Goal: Information Seeking & Learning: Check status

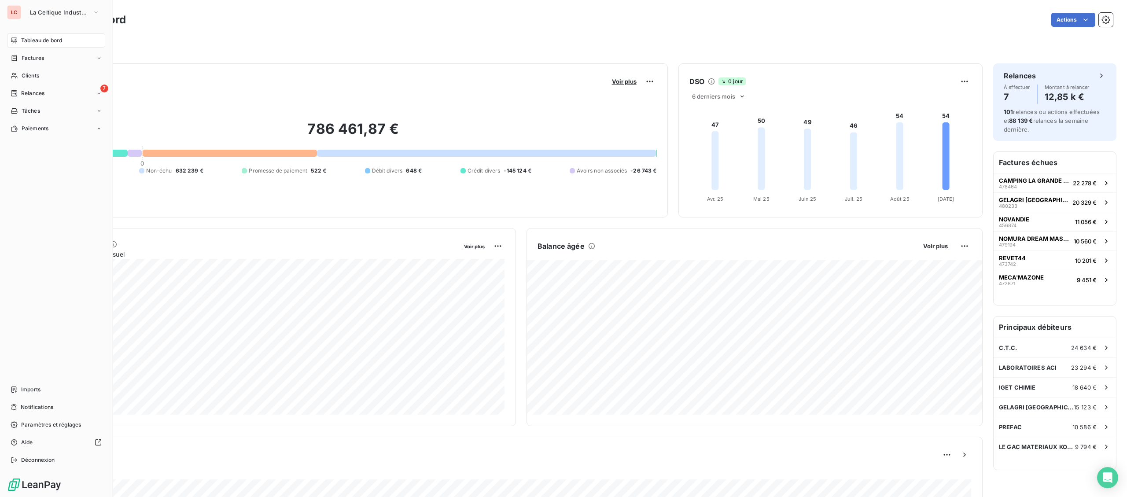
click at [28, 73] on span "Clients" at bounding box center [31, 76] width 18 height 8
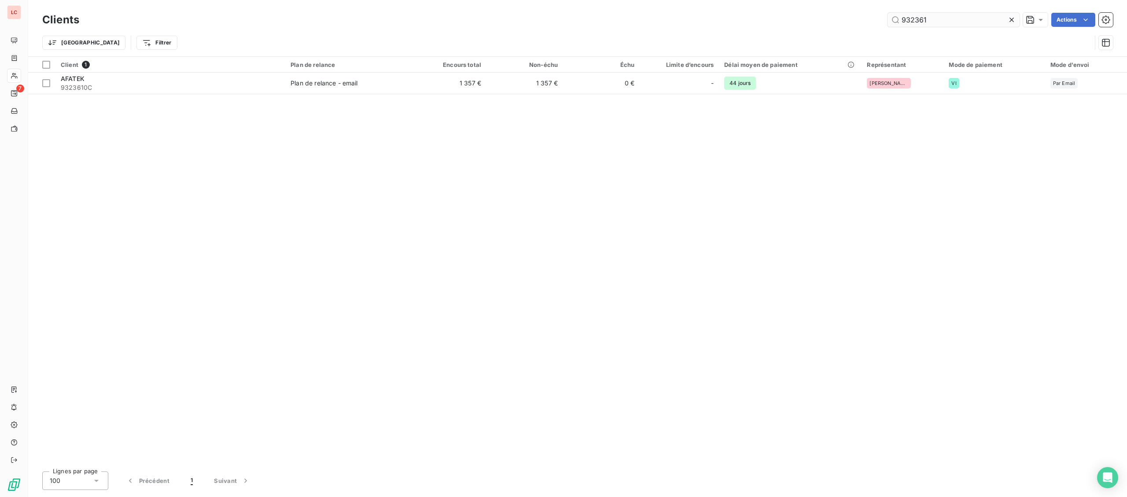
drag, startPoint x: 953, startPoint y: 19, endPoint x: 828, endPoint y: 19, distance: 124.6
click at [888, 19] on input "932361" at bounding box center [954, 20] width 132 height 14
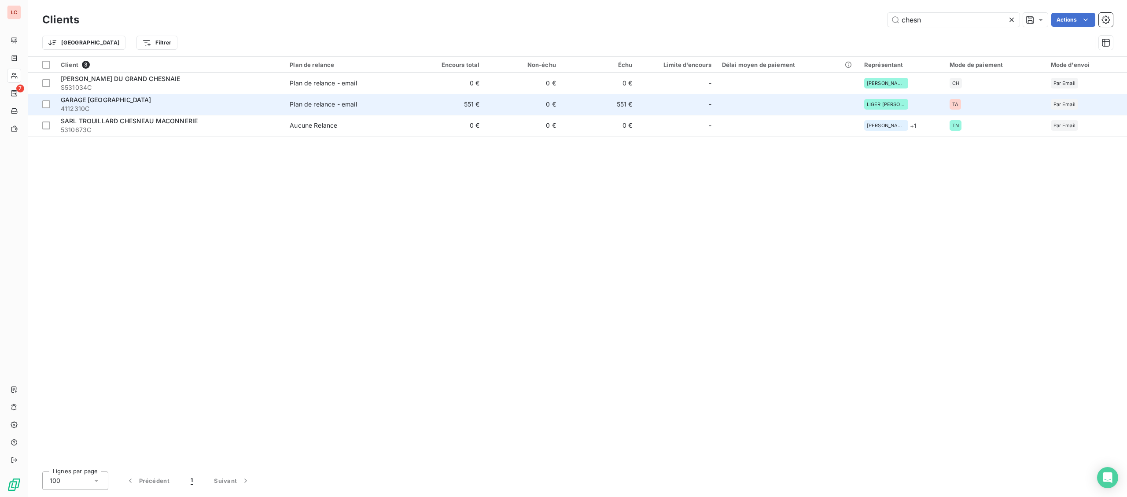
type input "chesn"
click at [129, 109] on span "4112310C" at bounding box center [170, 108] width 218 height 9
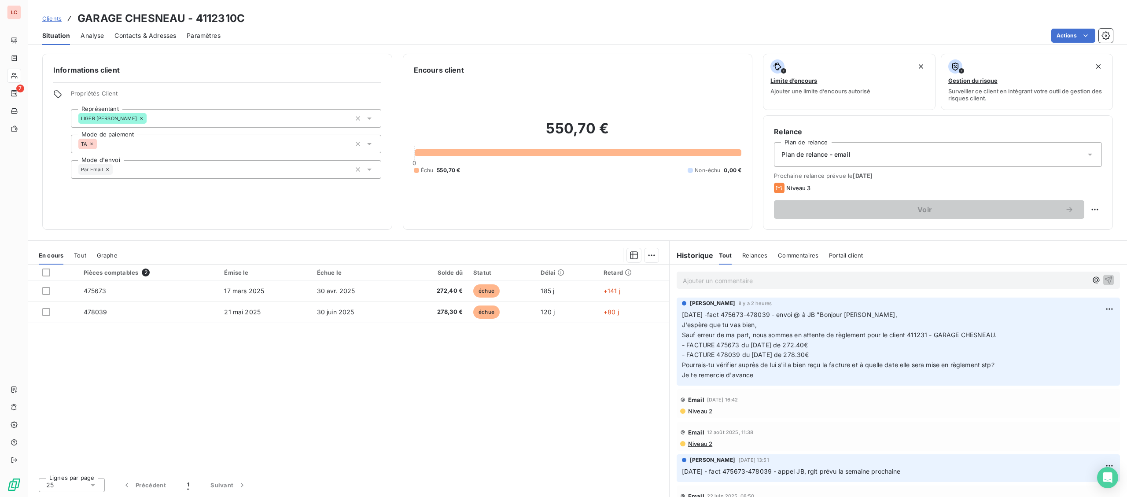
click at [747, 282] on p "Ajouter un commentaire ﻿" at bounding box center [885, 280] width 405 height 11
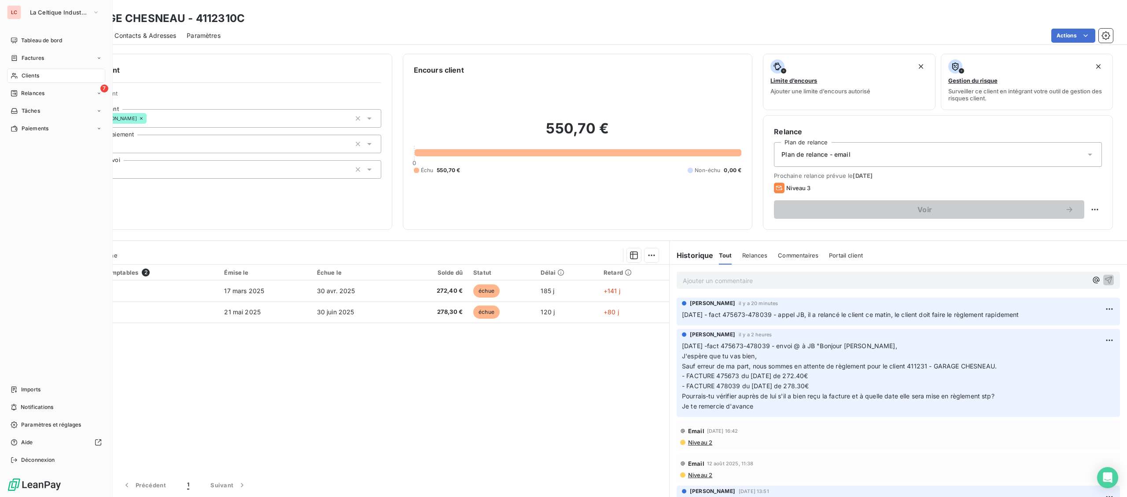
click at [23, 76] on span "Clients" at bounding box center [31, 76] width 18 height 8
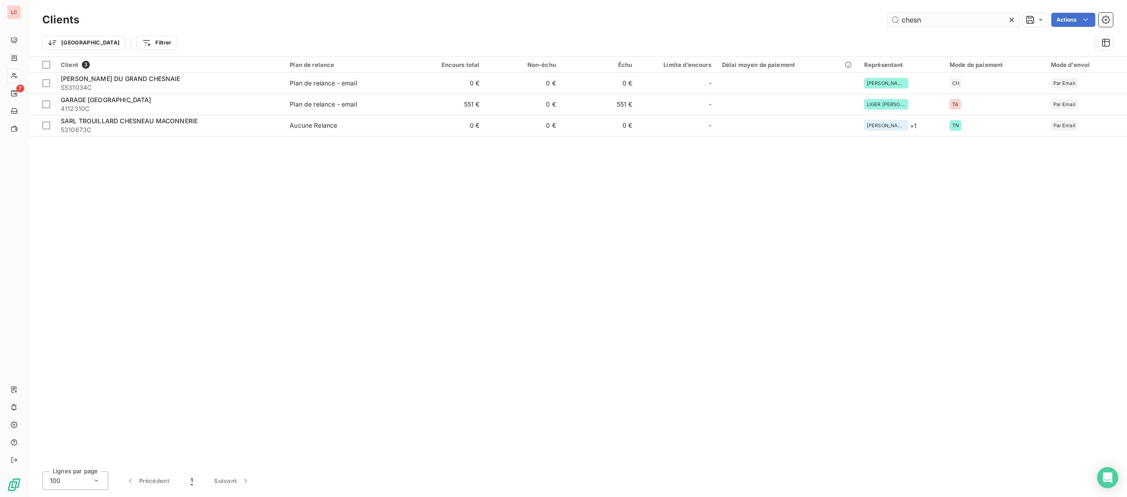
drag, startPoint x: 947, startPoint y: 22, endPoint x: 784, endPoint y: 13, distance: 164.0
click at [888, 13] on input "chesn" at bounding box center [954, 20] width 132 height 14
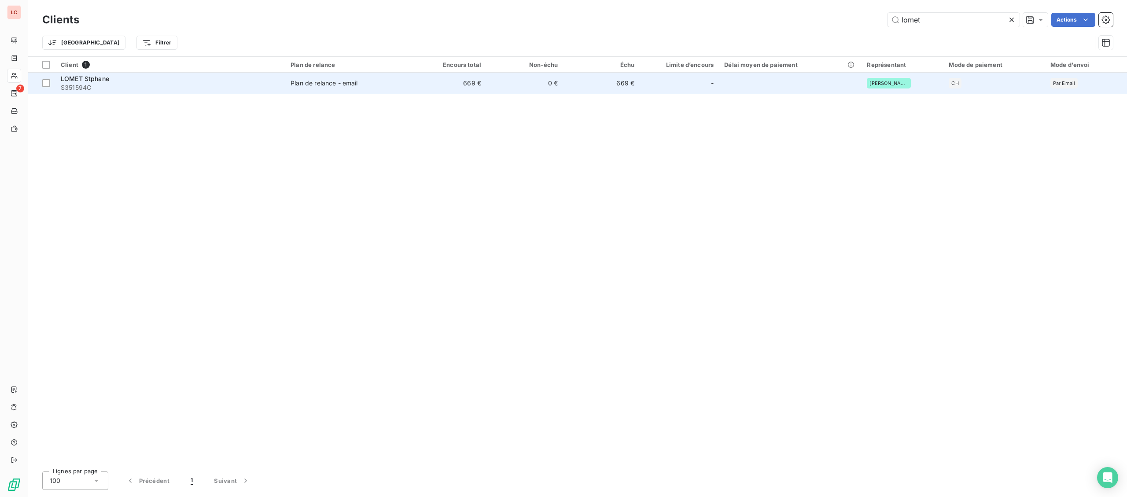
type input "lomet"
click at [291, 81] on td "Plan de relance - email" at bounding box center [347, 83] width 125 height 21
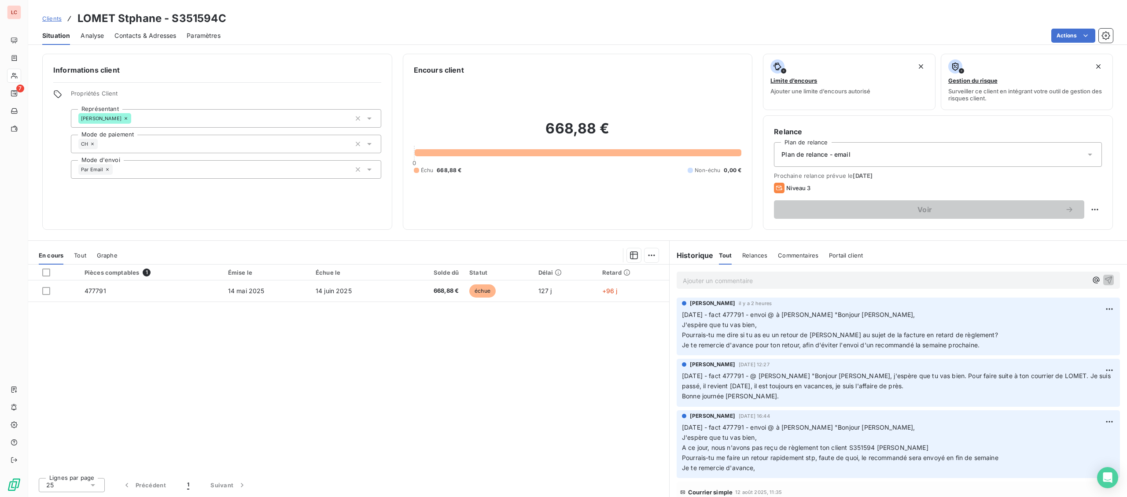
click at [706, 279] on p "Ajouter un commentaire ﻿" at bounding box center [885, 280] width 405 height 11
click at [913, 278] on p "18/09/2025 -fact 477791 - @ Pascal "" at bounding box center [885, 280] width 405 height 10
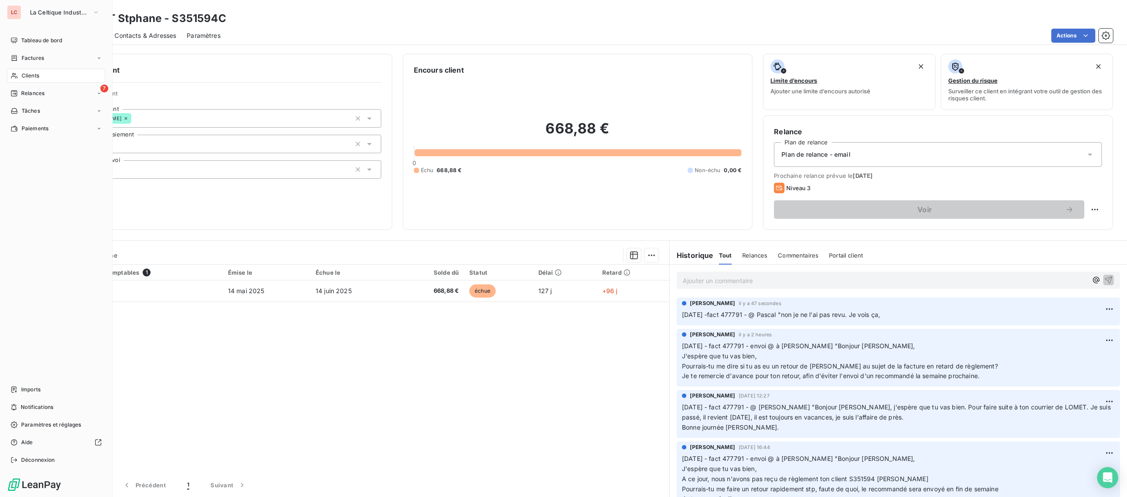
click at [15, 70] on div "Clients" at bounding box center [56, 76] width 98 height 14
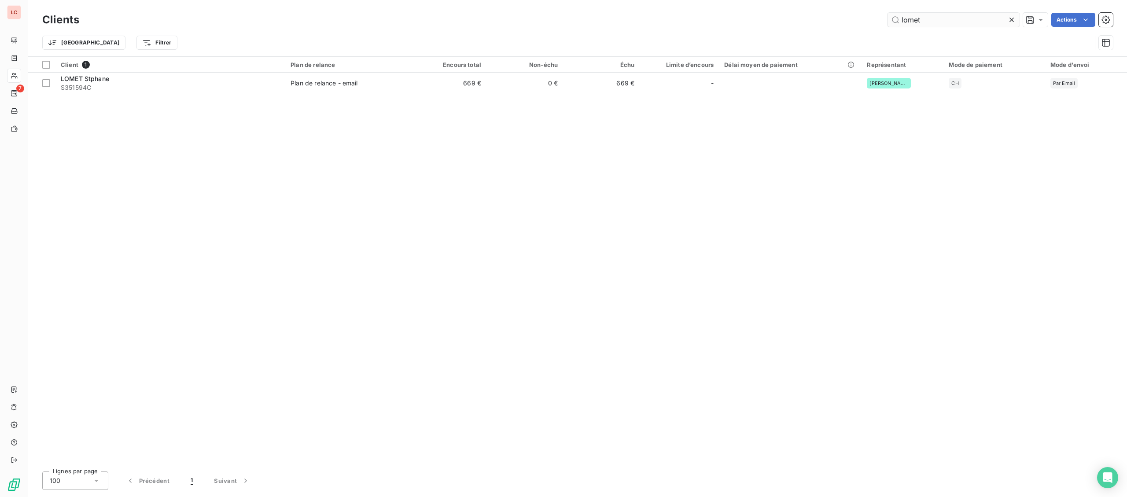
drag, startPoint x: 910, startPoint y: 21, endPoint x: 922, endPoint y: 25, distance: 12.8
click at [919, 24] on input "lomet" at bounding box center [954, 20] width 132 height 14
click at [888, 23] on input "lomet" at bounding box center [954, 20] width 132 height 14
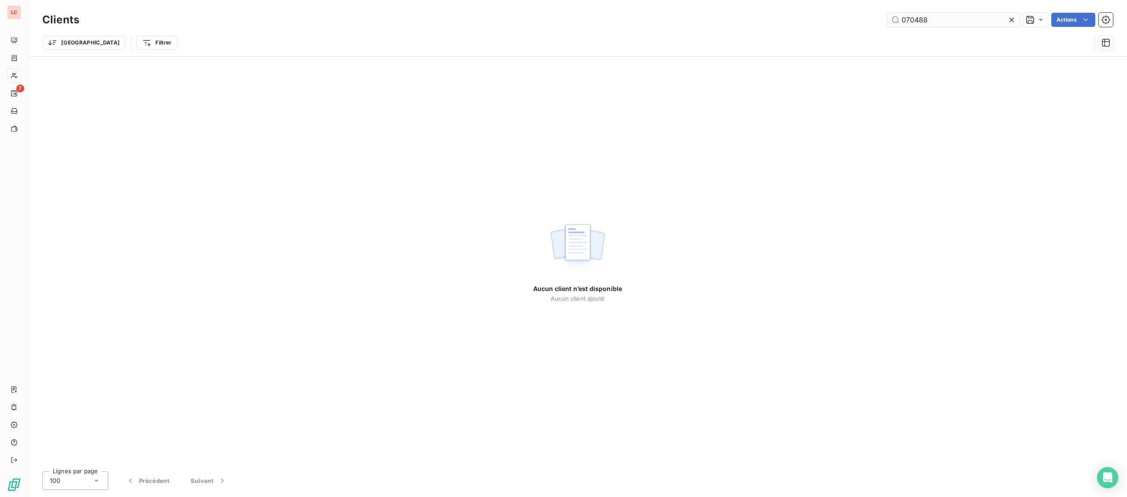
click at [912, 21] on input "070488" at bounding box center [954, 20] width 132 height 14
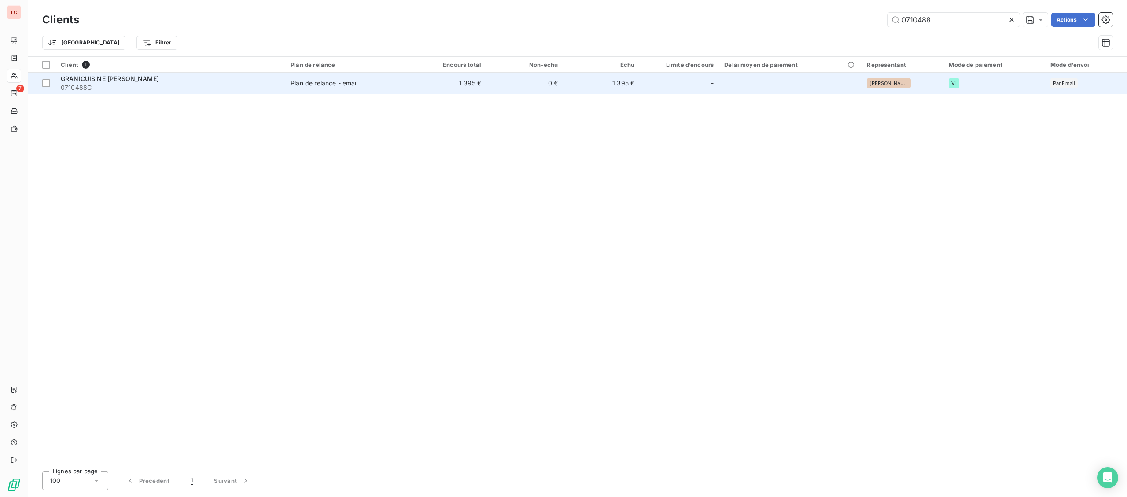
type input "0710488"
click at [622, 89] on td "1 395 €" at bounding box center [601, 83] width 77 height 21
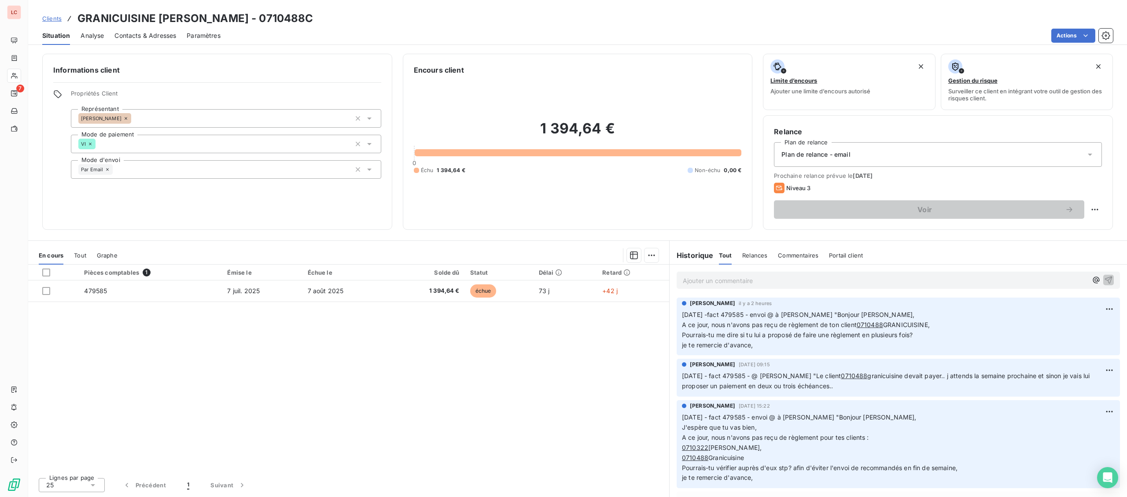
click at [780, 282] on p "Ajouter un commentaire ﻿" at bounding box center [885, 280] width 405 height 11
click at [833, 280] on p "18/09/2025 fact 479585 - @ Mickael "" at bounding box center [885, 280] width 405 height 10
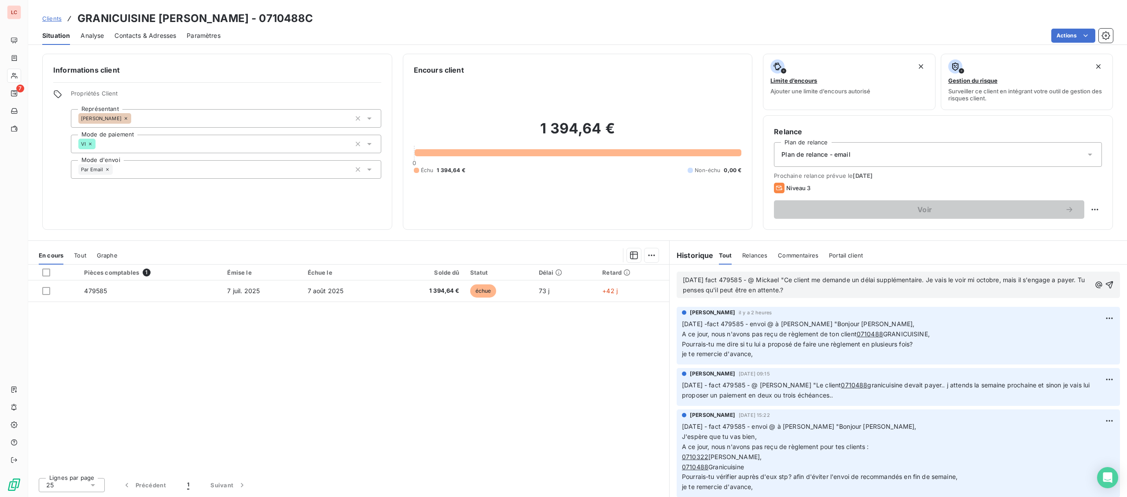
click at [854, 296] on div "18/09/2025 fact 479585 - @ Mickael "Ce client me demande un délai supplémentair…" at bounding box center [898, 285] width 443 height 26
click at [855, 295] on p "18/09/2025 fact 479585 - @ Mickael "Ce client me demande un délai supplémentair…" at bounding box center [887, 285] width 408 height 20
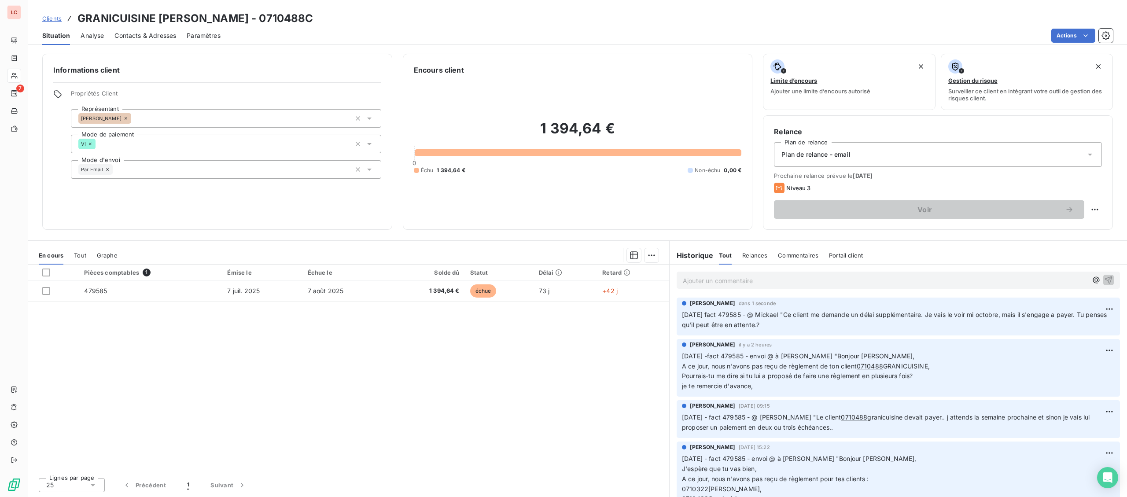
click at [994, 292] on div "Ajouter un commentaire ﻿" at bounding box center [898, 280] width 457 height 31
click at [1002, 283] on p "Ajouter un commentaire ﻿" at bounding box center [885, 280] width 405 height 11
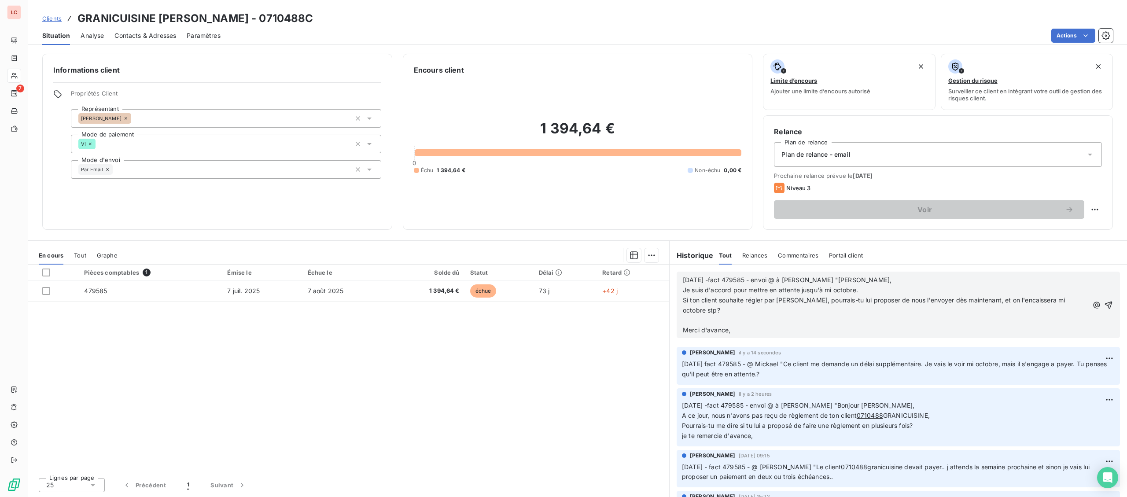
click at [738, 316] on p "﻿" at bounding box center [885, 321] width 405 height 10
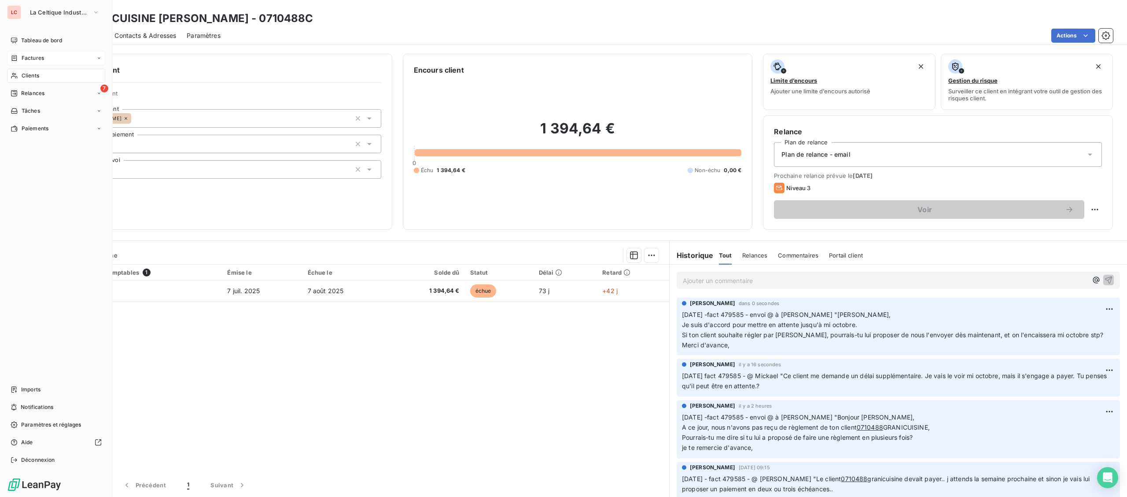
click at [32, 62] on div "Factures" at bounding box center [56, 58] width 98 height 14
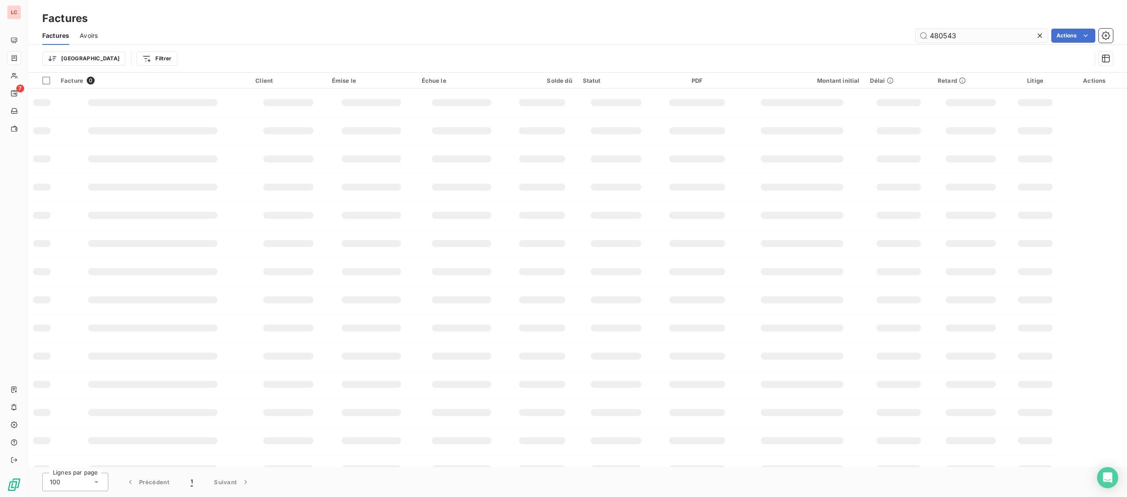
drag, startPoint x: 969, startPoint y: 32, endPoint x: 785, endPoint y: 26, distance: 183.2
click at [916, 29] on input "480543" at bounding box center [982, 36] width 132 height 14
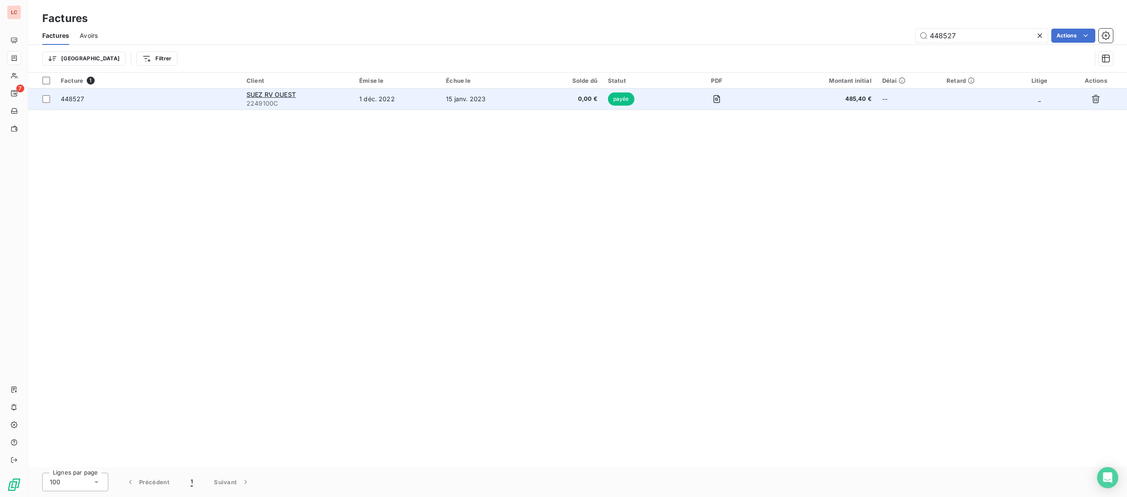
type input "448527"
click at [226, 104] on td "448527" at bounding box center [148, 98] width 186 height 21
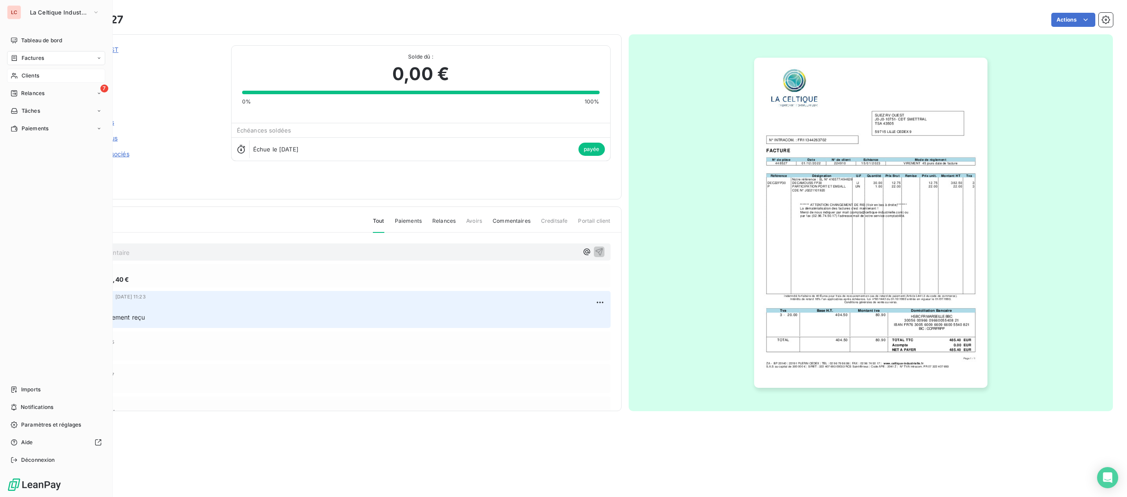
click at [28, 78] on span "Clients" at bounding box center [31, 76] width 18 height 8
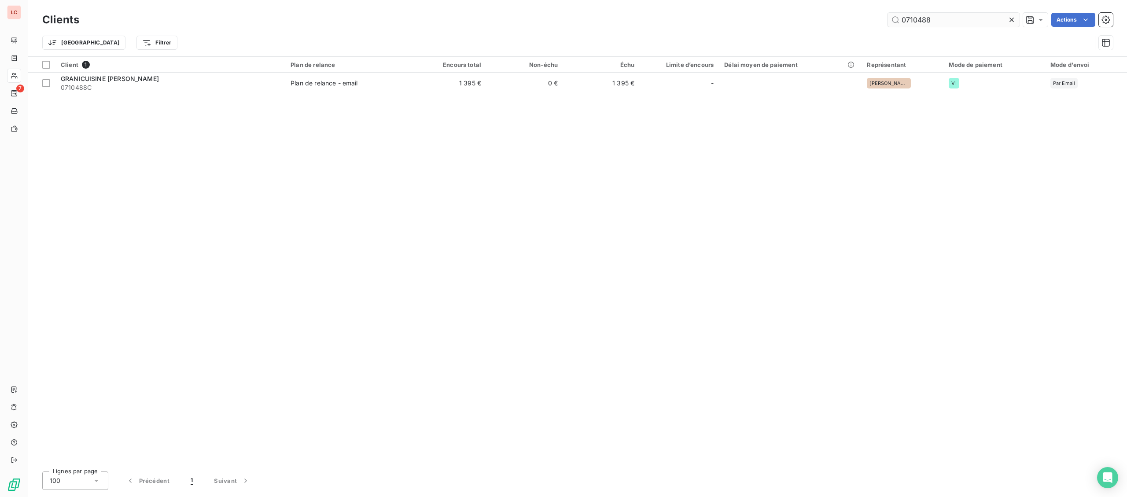
click at [888, 14] on input "0710488" at bounding box center [954, 20] width 132 height 14
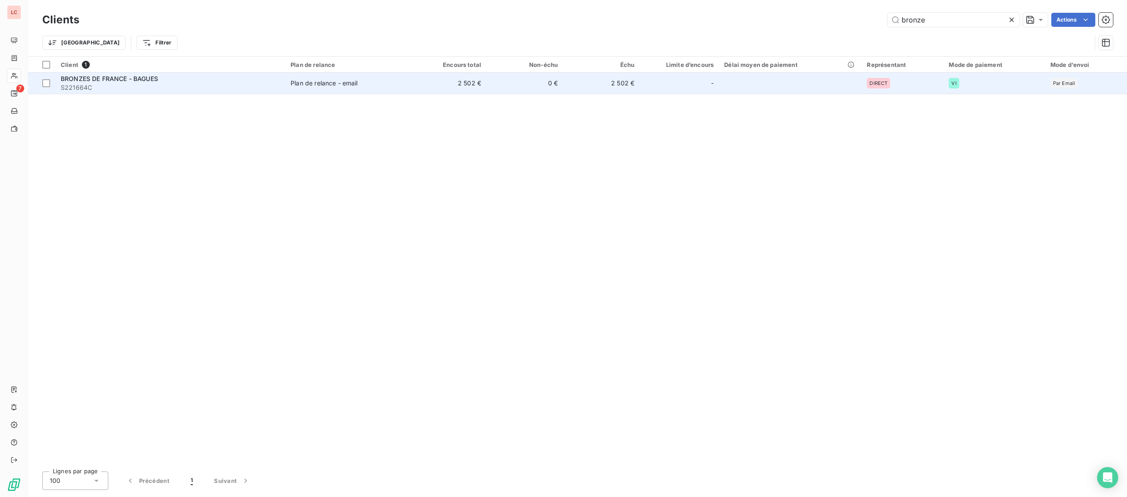
type input "bronze"
click at [252, 77] on div "BRONZES DE FRANCE - BAGUES" at bounding box center [170, 78] width 219 height 9
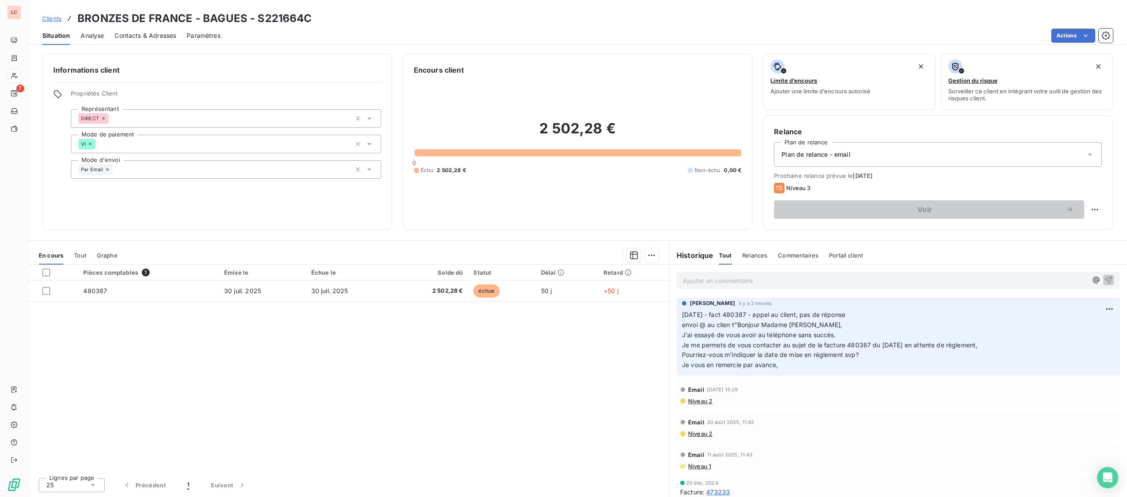
click at [708, 285] on p "Ajouter un commentaire ﻿" at bounding box center [885, 280] width 405 height 11
click at [825, 278] on p "18/09/2025 -fact 480387 - @ client "" at bounding box center [885, 280] width 405 height 10
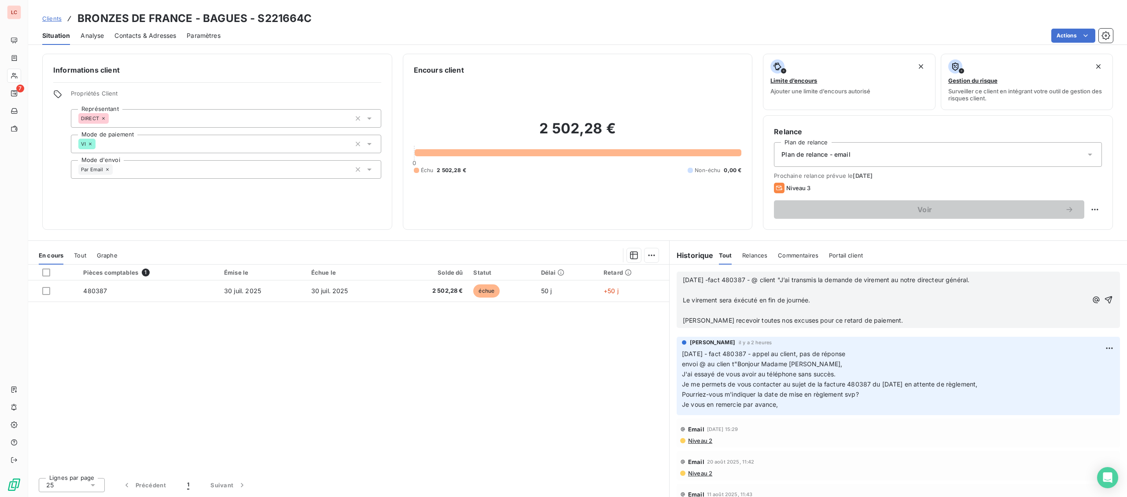
click at [807, 290] on p "﻿" at bounding box center [885, 290] width 405 height 10
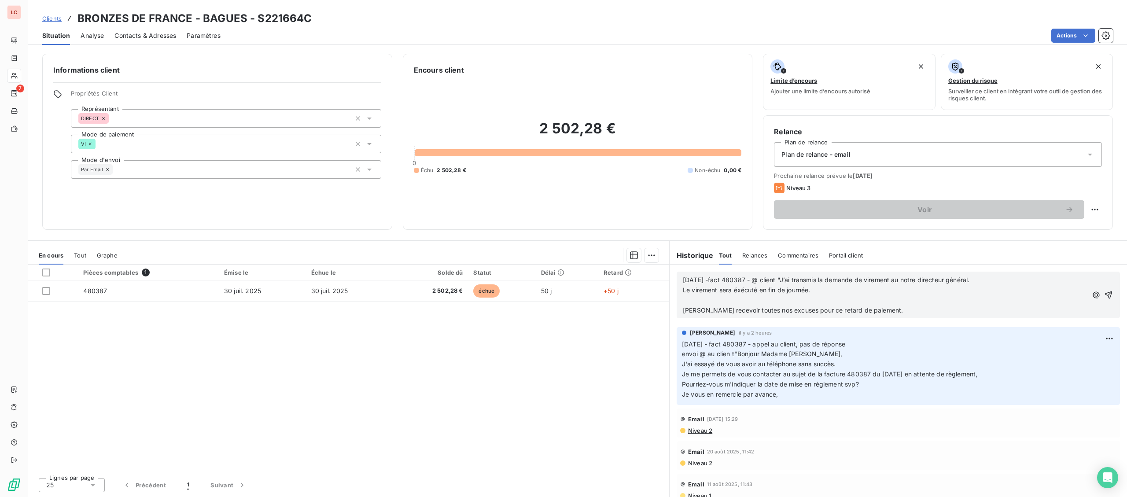
click at [801, 299] on p "﻿" at bounding box center [885, 300] width 405 height 10
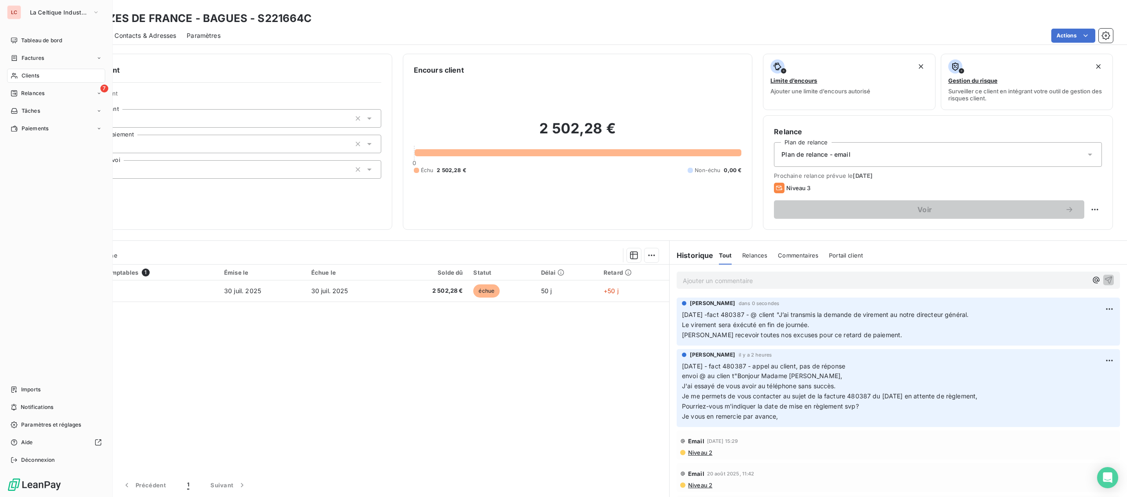
click at [44, 73] on div "Clients" at bounding box center [56, 76] width 98 height 14
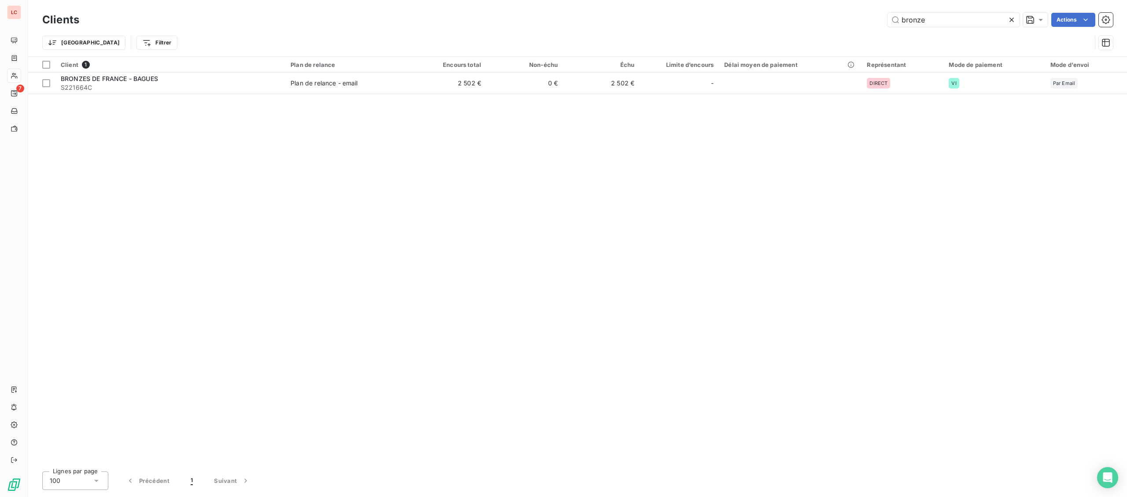
drag, startPoint x: 884, startPoint y: 13, endPoint x: 849, endPoint y: 0, distance: 37.9
click at [888, 13] on input "bronze" at bounding box center [954, 20] width 132 height 14
type input "293480"
click at [203, 95] on div "Client 1 Plan de relance Encours total Non-échu Échu Limite d’encours Délai moy…" at bounding box center [577, 261] width 1099 height 408
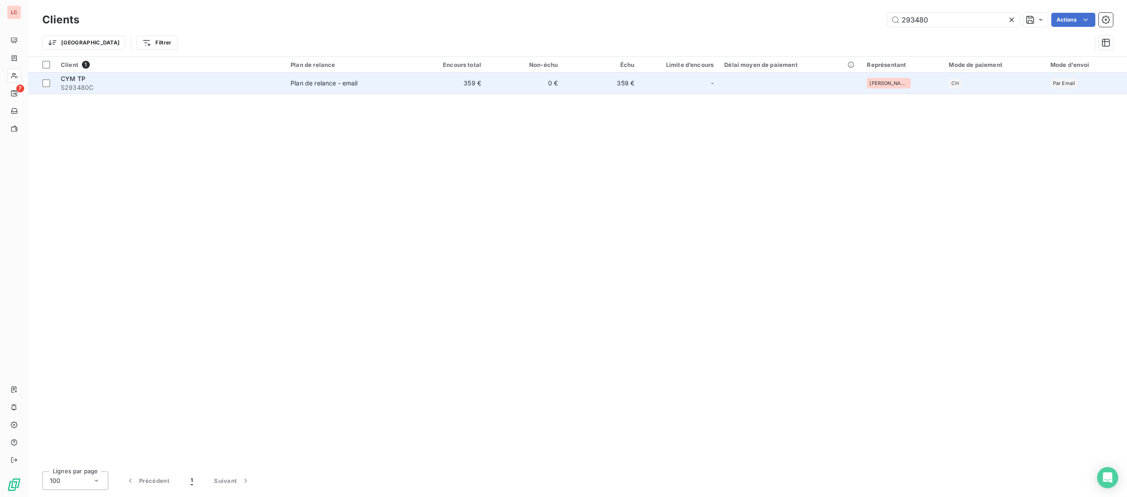
click at [213, 91] on span "S293480C" at bounding box center [170, 87] width 219 height 9
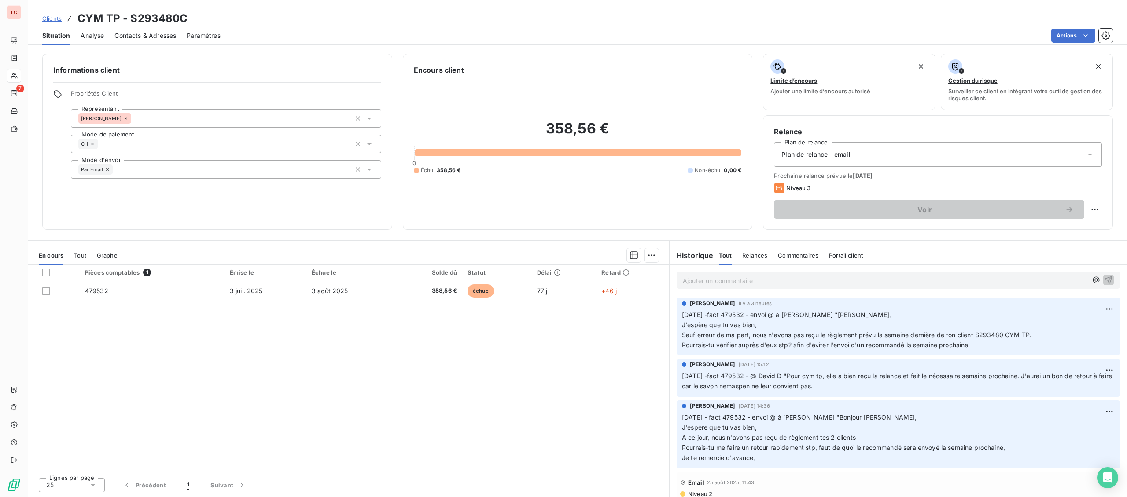
click at [763, 286] on p "Ajouter un commentaire ﻿" at bounding box center [885, 280] width 405 height 11
click at [830, 278] on p "18/09/2025 - fact 479532 - @ David D "" at bounding box center [885, 280] width 405 height 10
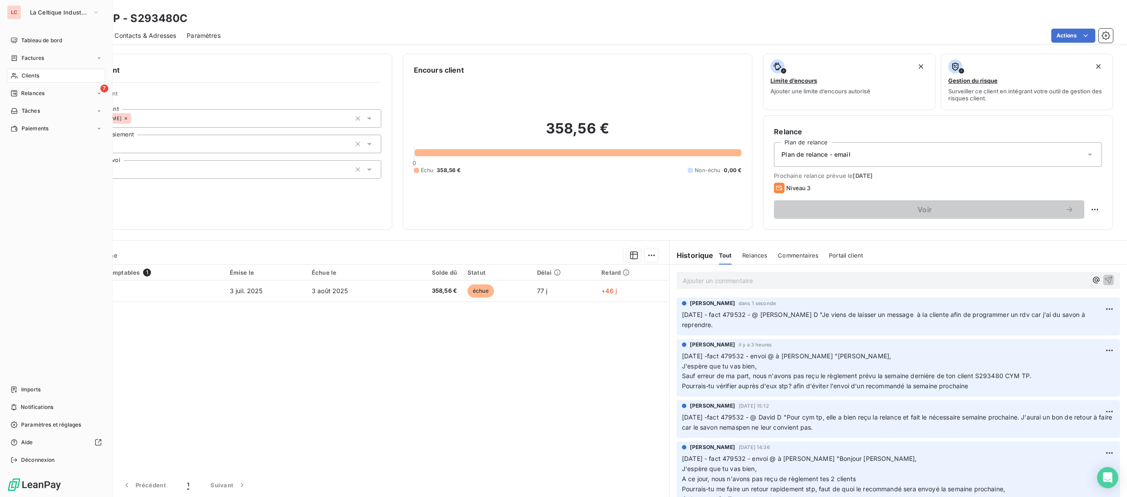
click at [29, 76] on span "Clients" at bounding box center [31, 76] width 18 height 8
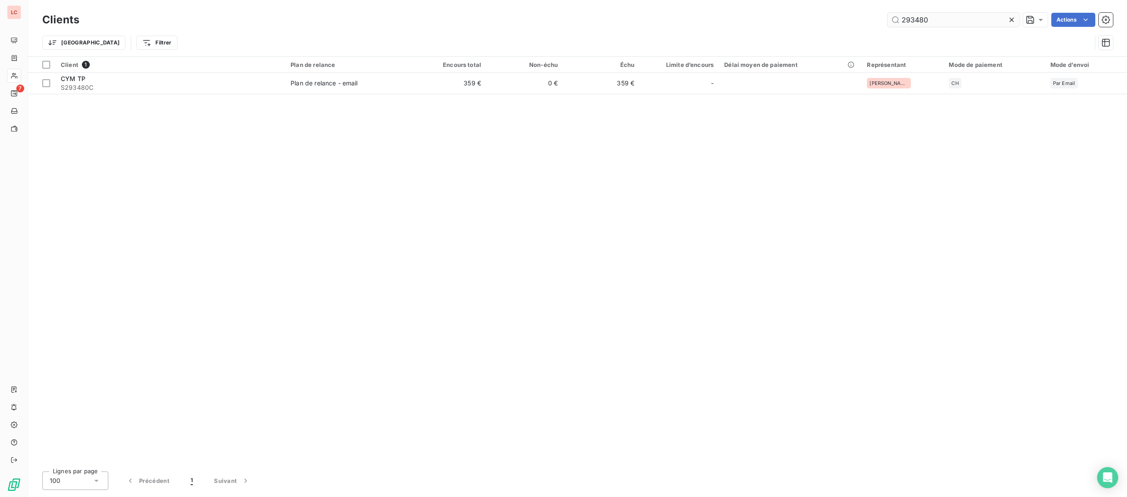
drag, startPoint x: 950, startPoint y: 21, endPoint x: 855, endPoint y: 20, distance: 94.2
click at [888, 20] on input "293480" at bounding box center [954, 20] width 132 height 14
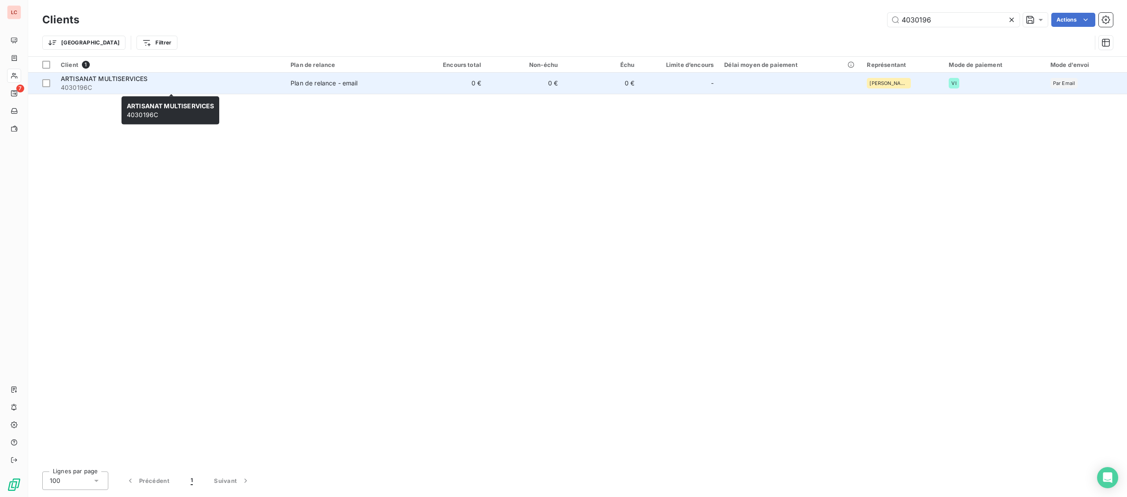
type input "4030196"
click at [201, 81] on div "ARTISANAT MULTISERVICES" at bounding box center [170, 78] width 219 height 9
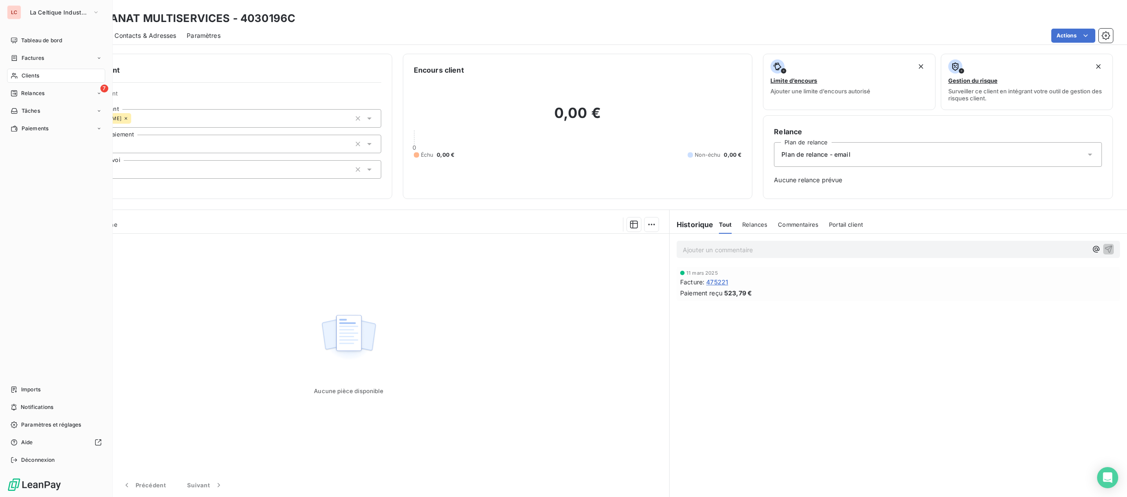
click at [21, 74] on div "Clients" at bounding box center [56, 76] width 98 height 14
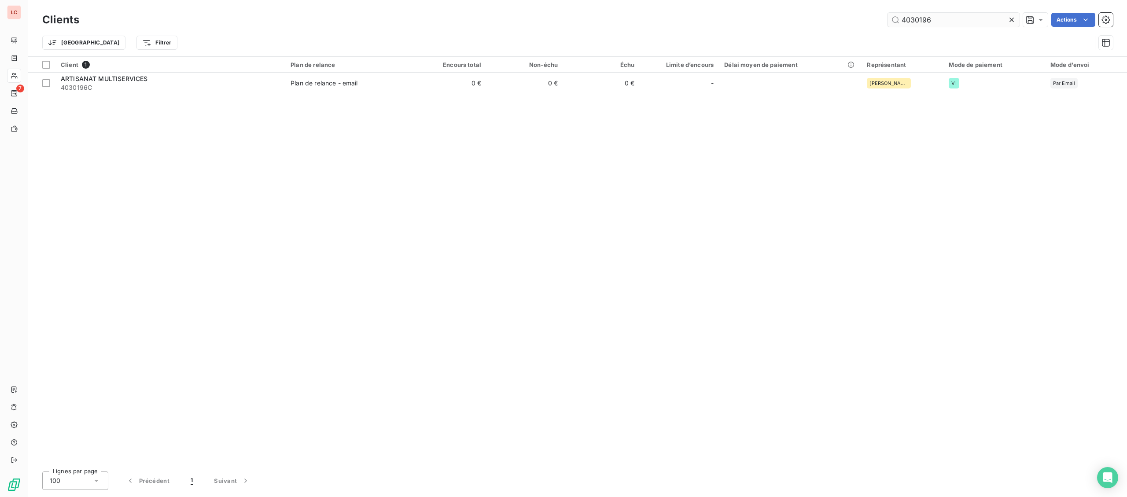
drag, startPoint x: 949, startPoint y: 19, endPoint x: 854, endPoint y: 22, distance: 95.2
click at [888, 22] on input "4030196" at bounding box center [954, 20] width 132 height 14
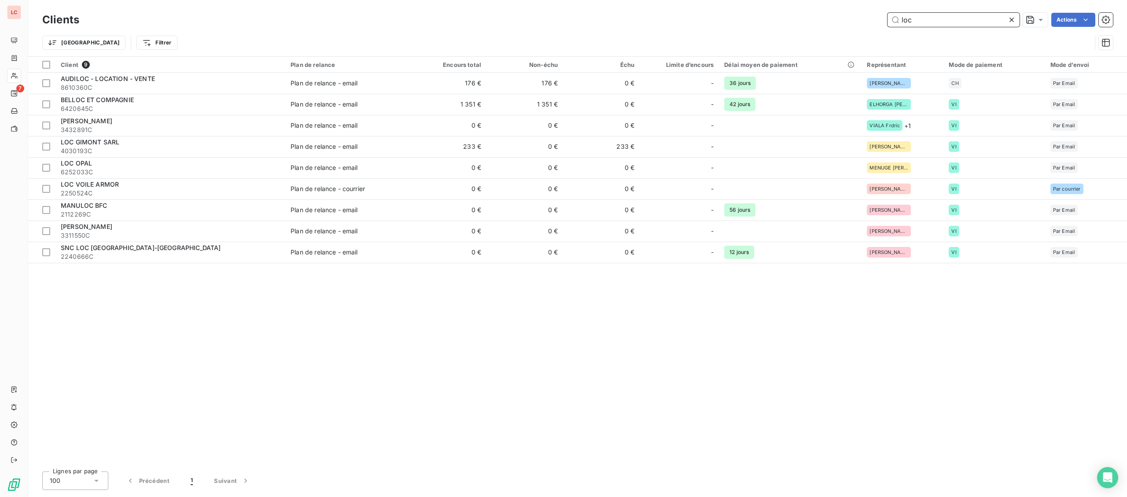
drag, startPoint x: 951, startPoint y: 25, endPoint x: 876, endPoint y: 21, distance: 75.8
click at [888, 21] on input "loc" at bounding box center [954, 20] width 132 height 14
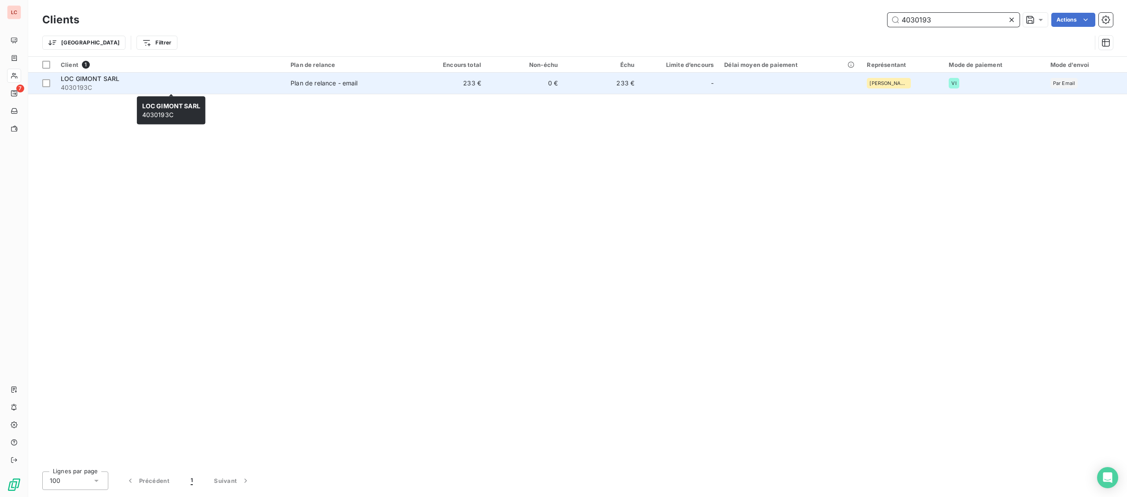
type input "4030193"
click at [193, 90] on span "4030193C" at bounding box center [170, 87] width 219 height 9
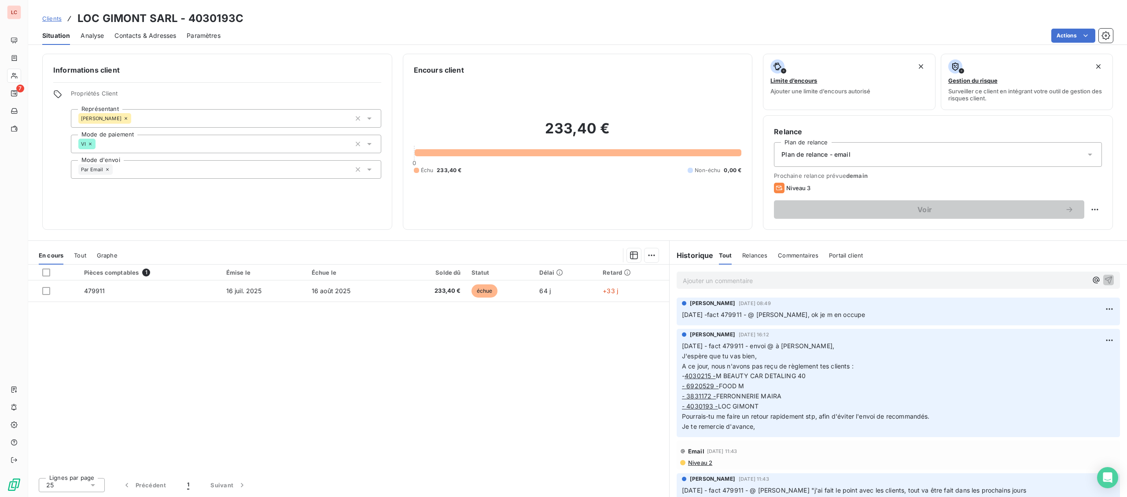
click at [747, 285] on p "Ajouter un commentaire ﻿" at bounding box center [885, 280] width 405 height 11
click at [850, 278] on p "18/09/2025 -fact 479911 - @ François "" at bounding box center [885, 280] width 405 height 10
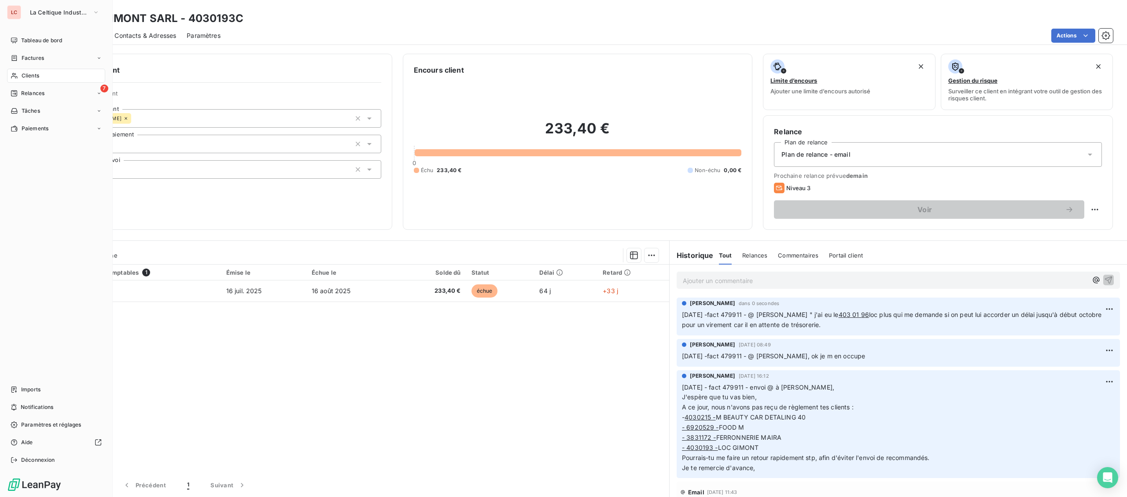
click at [37, 78] on span "Clients" at bounding box center [31, 76] width 18 height 8
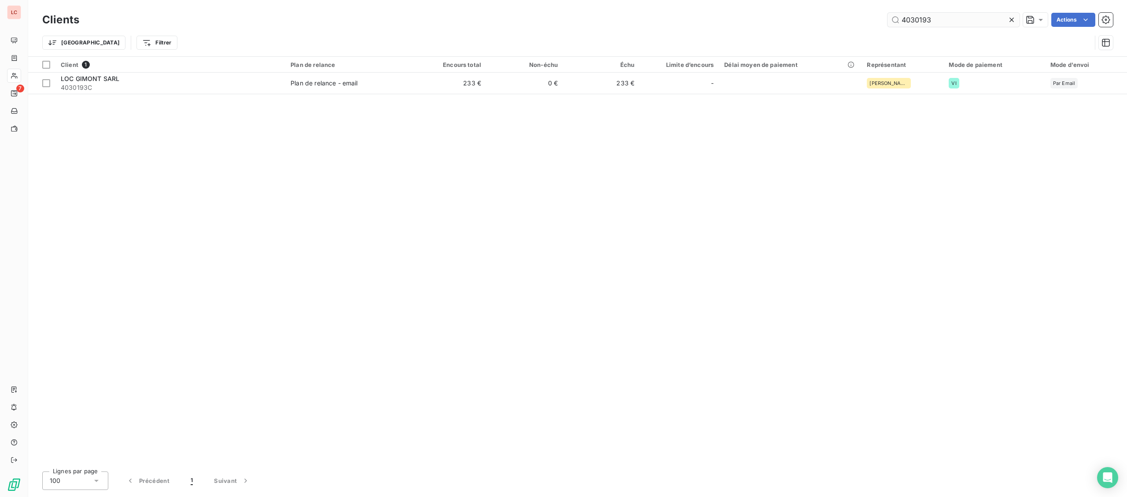
drag, startPoint x: 935, startPoint y: 19, endPoint x: 921, endPoint y: 19, distance: 14.1
click at [921, 19] on input "4030193" at bounding box center [954, 20] width 132 height 14
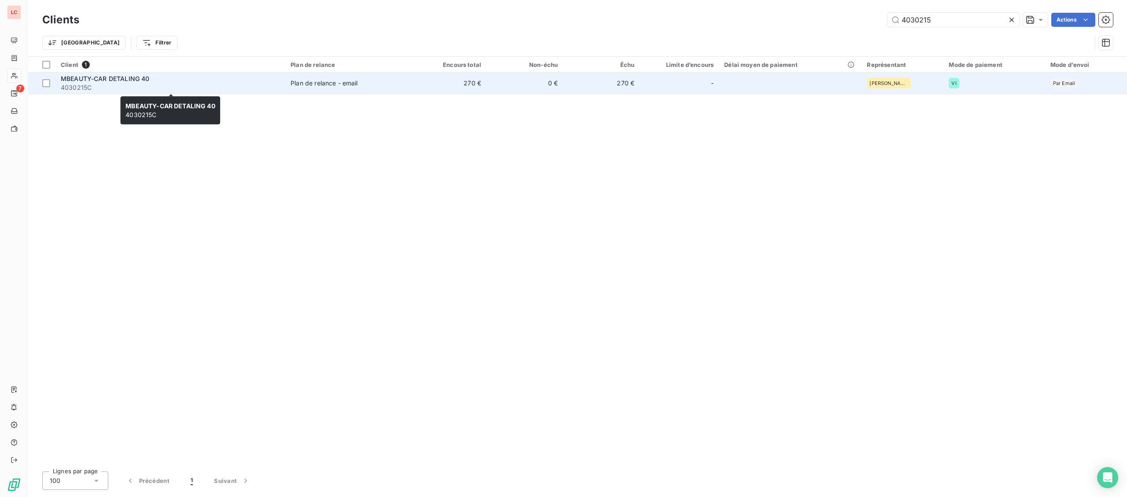
type input "4030215"
click at [245, 79] on div "MBEAUTY-CAR DETALING 40" at bounding box center [170, 78] width 219 height 9
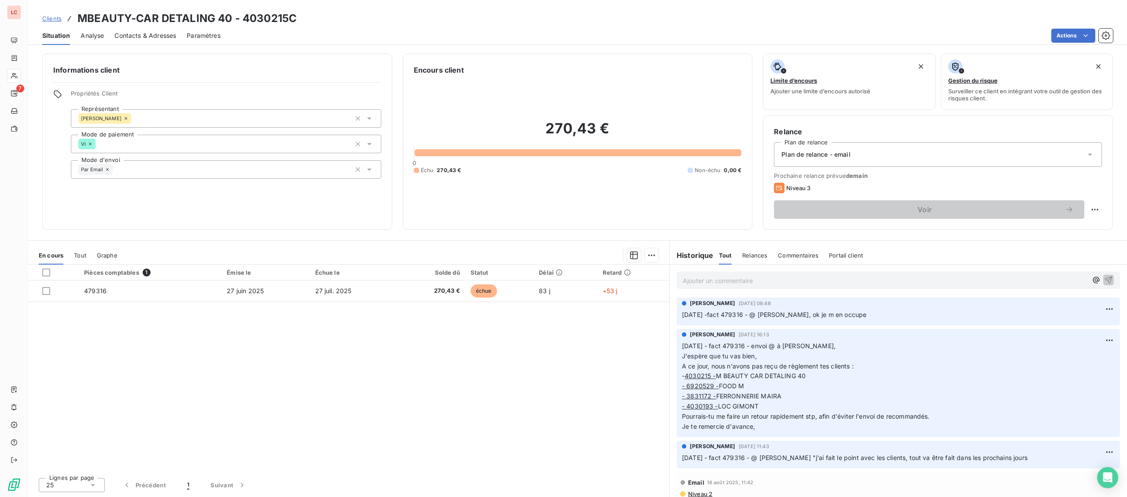
click at [773, 280] on p "Ajouter un commentaire ﻿" at bounding box center [885, 280] width 405 height 11
click at [864, 275] on div "18/09/2025 -fact 479316 - @ François "" at bounding box center [885, 279] width 405 height 11
click at [1056, 281] on p "18/09/2025 -fact 479316 - @ François "Je n'arrive pas à joindre le 403 02 15 je…" at bounding box center [885, 280] width 405 height 10
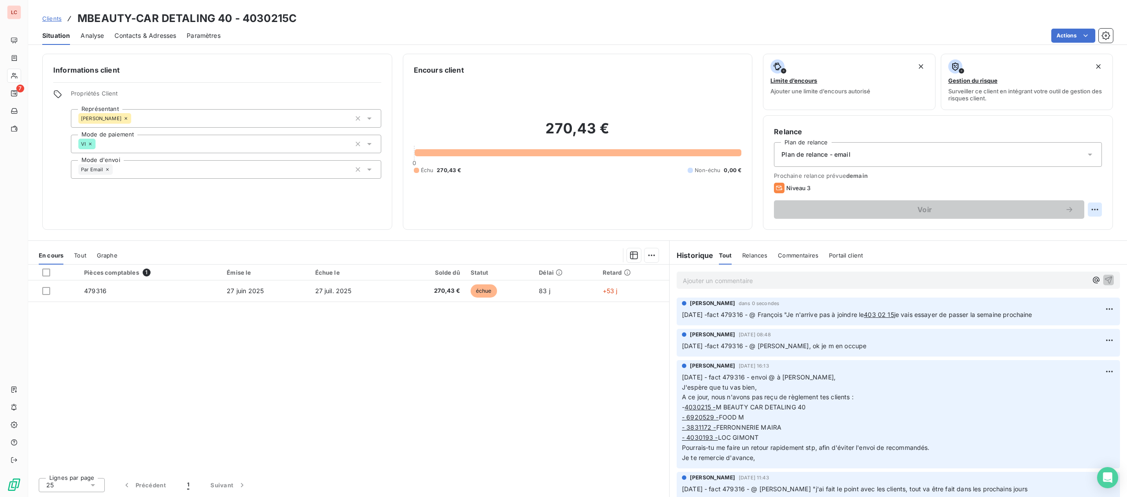
click at [1096, 209] on html "LC 7 Clients MBEAUTY-CAR DETALING 40 - 4030215C Situation Analyse Contacts & Ad…" at bounding box center [563, 248] width 1127 height 497
click at [1078, 228] on div "Replanifier cette action" at bounding box center [1058, 229] width 79 height 14
select select "8"
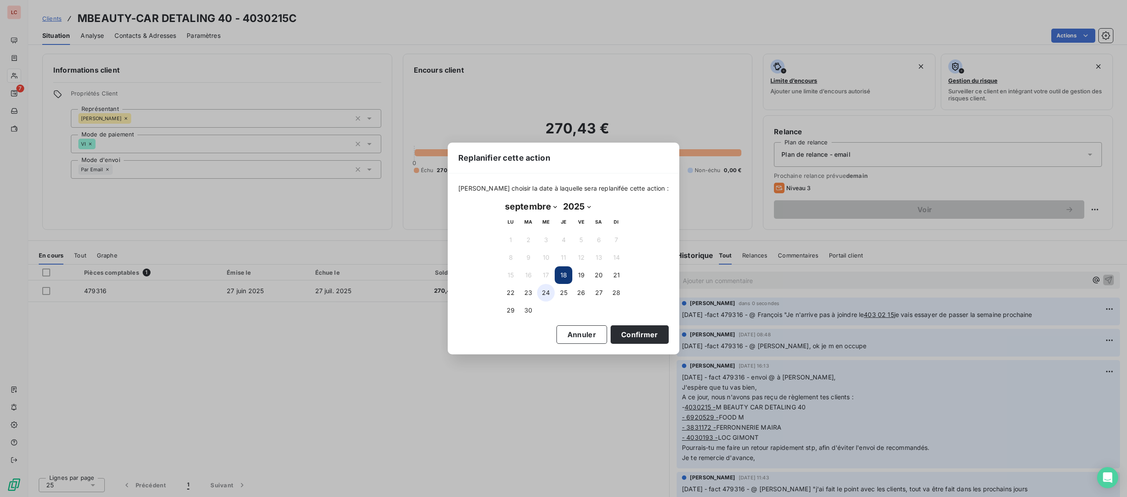
click at [546, 294] on button "24" at bounding box center [546, 293] width 18 height 18
click at [634, 338] on button "Confirmer" at bounding box center [640, 334] width 58 height 18
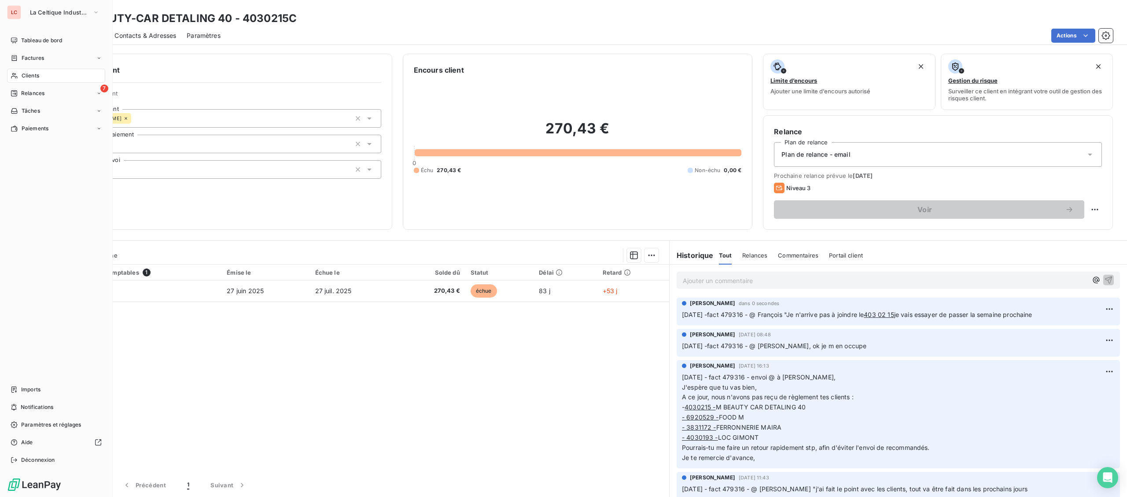
click at [22, 74] on span "Clients" at bounding box center [31, 76] width 18 height 8
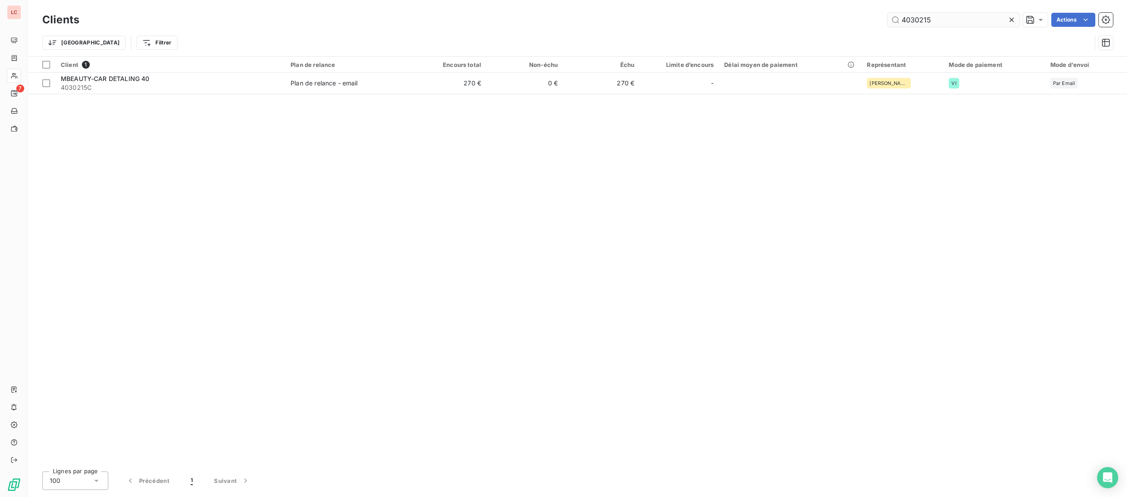
click at [888, 19] on input "4030215" at bounding box center [954, 20] width 132 height 14
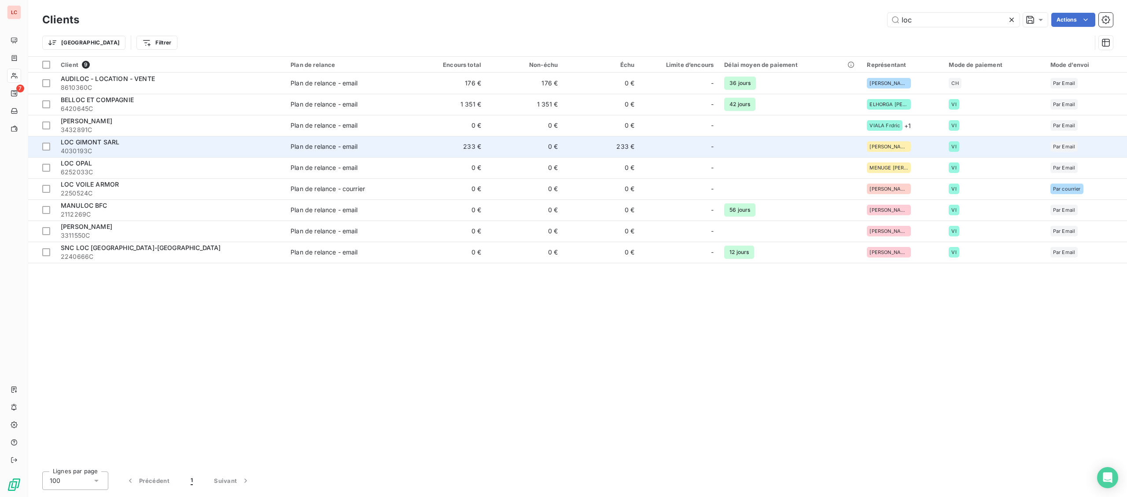
type input "loc"
click at [117, 152] on span "4030193C" at bounding box center [170, 151] width 219 height 9
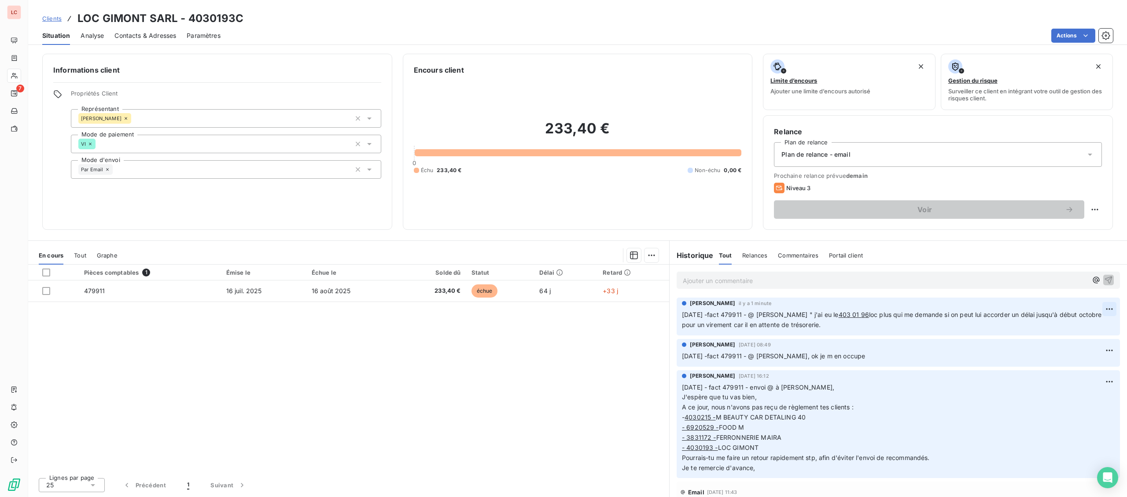
click at [1113, 311] on html "LC 7 Clients LOC GIMONT SARL - 4030193C Situation Analyse Contacts & Adresses P…" at bounding box center [563, 248] width 1127 height 497
click at [1097, 328] on div "Editer" at bounding box center [1088, 329] width 49 height 14
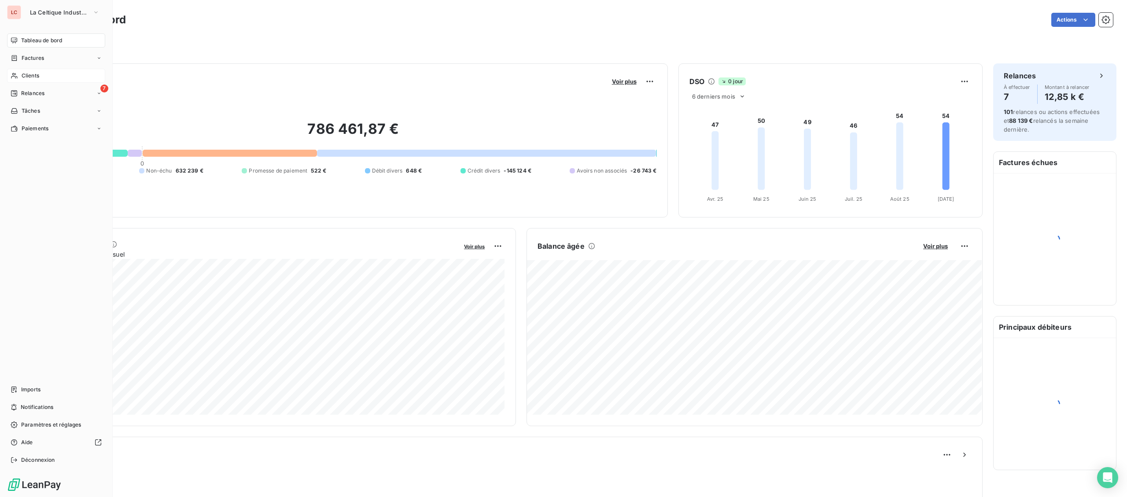
click at [22, 76] on span "Clients" at bounding box center [31, 76] width 18 height 8
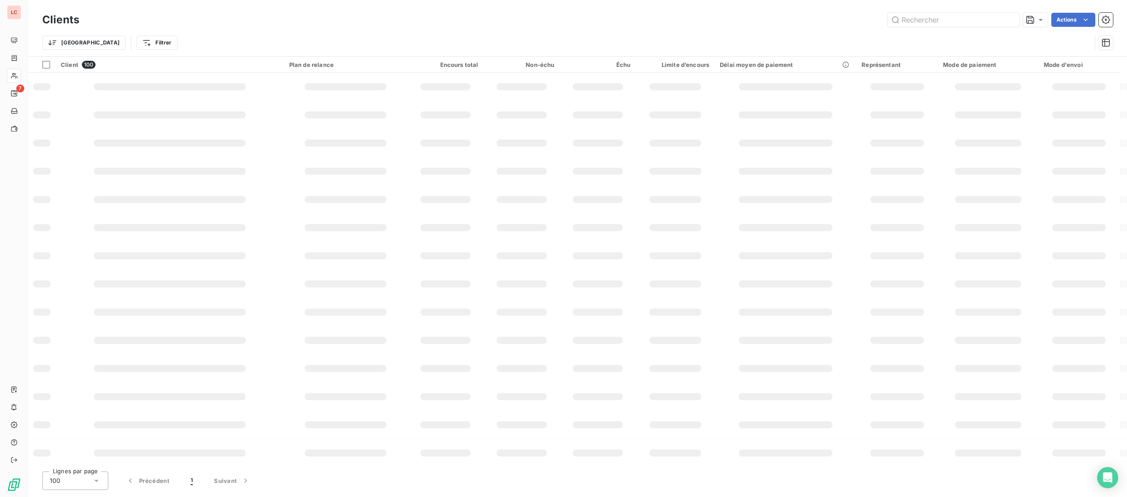
click at [972, 20] on input "text" at bounding box center [954, 20] width 132 height 14
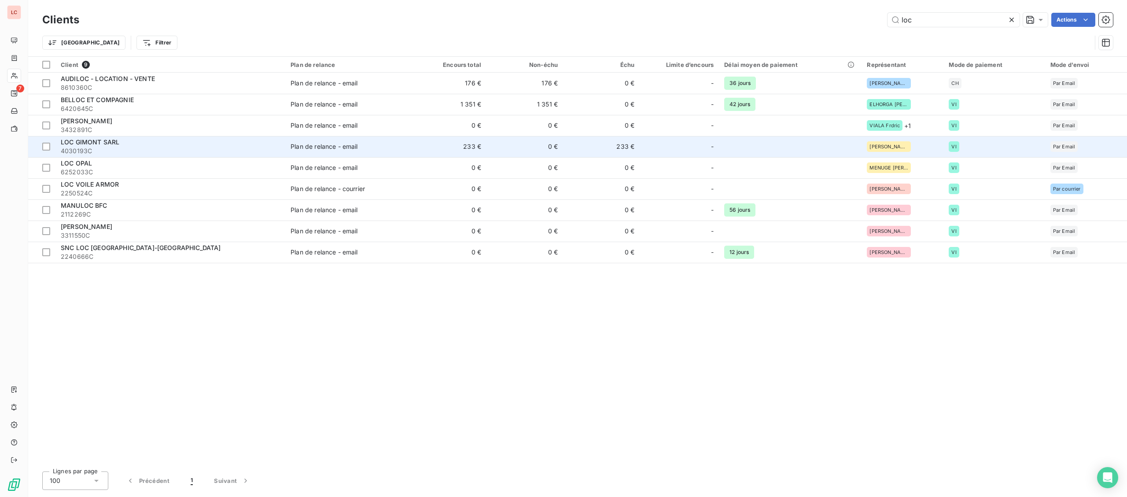
type input "loc"
click at [62, 147] on span "4030193C" at bounding box center [170, 151] width 219 height 9
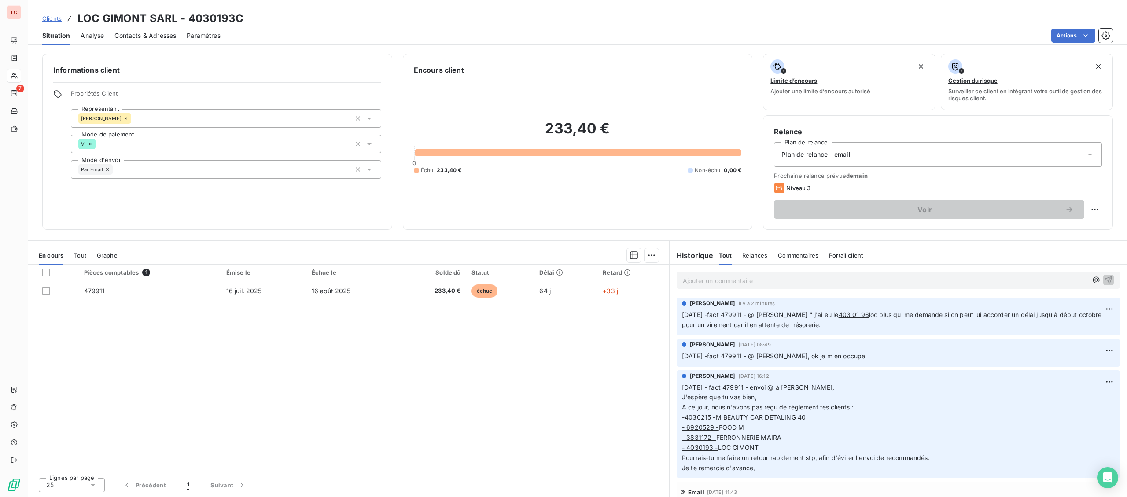
click at [736, 275] on div "Ajouter un commentaire ﻿" at bounding box center [885, 280] width 405 height 12
click at [737, 280] on p "Ajouter un commentaire ﻿" at bounding box center [885, 280] width 405 height 11
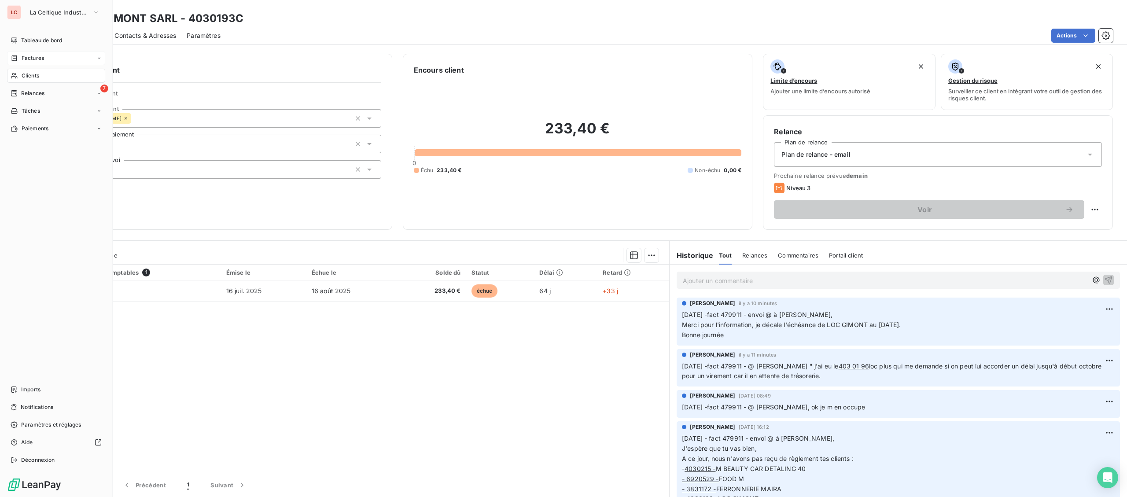
click at [16, 58] on icon at bounding box center [14, 58] width 5 height 6
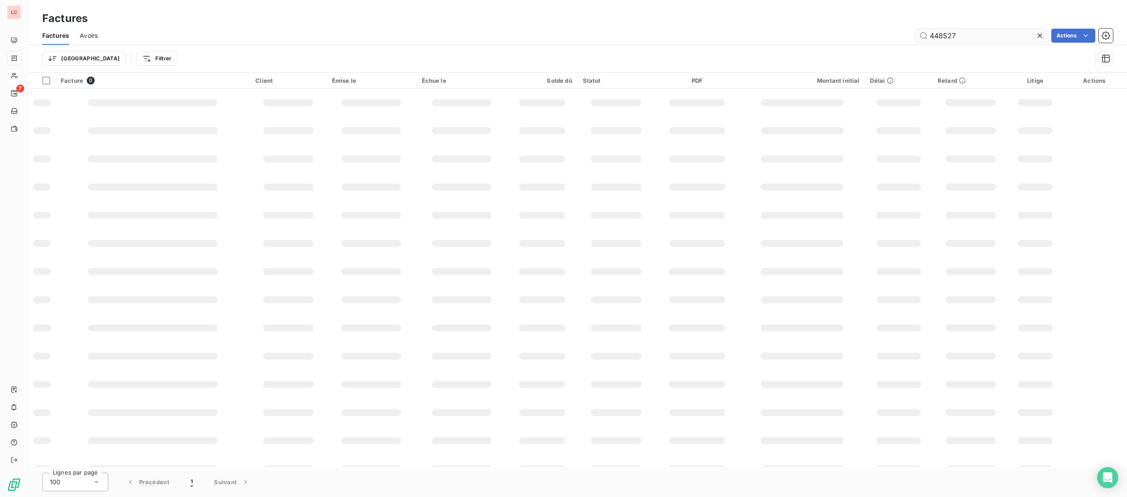
drag, startPoint x: 936, startPoint y: 35, endPoint x: 902, endPoint y: 37, distance: 33.5
click at [916, 37] on input "448527" at bounding box center [982, 36] width 132 height 14
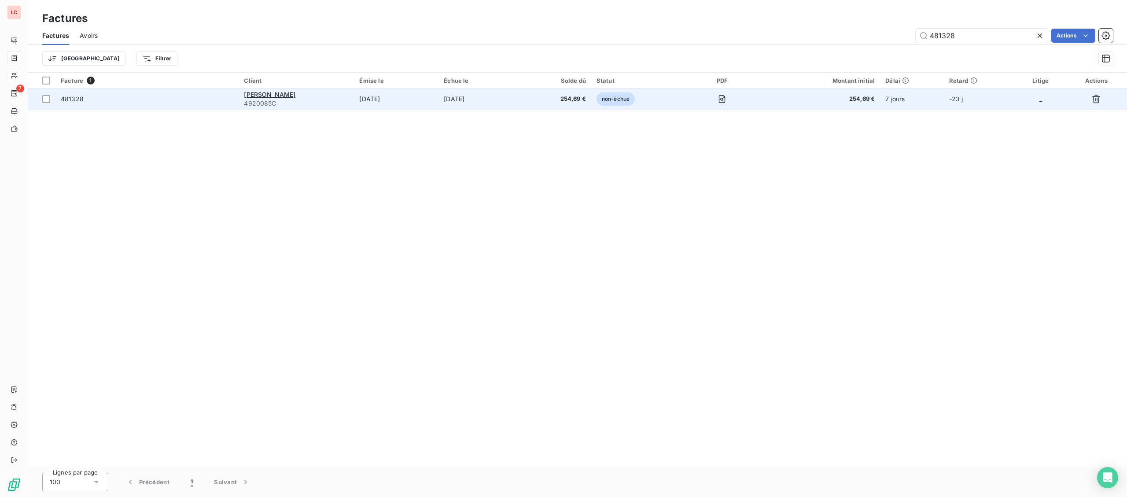
type input "481328"
click at [384, 105] on td "[DATE]" at bounding box center [396, 98] width 85 height 21
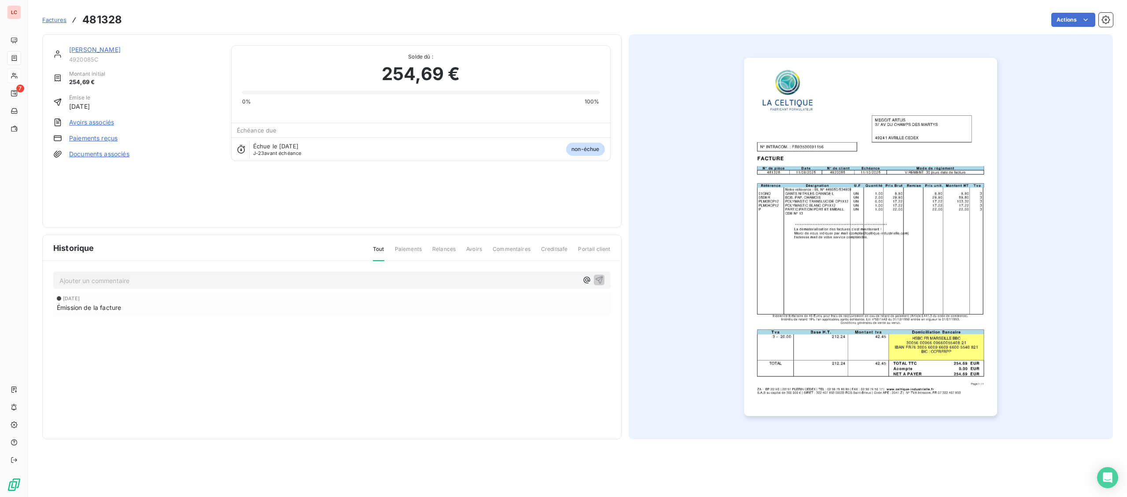
click at [99, 49] on link "[PERSON_NAME]" at bounding box center [95, 49] width 52 height 7
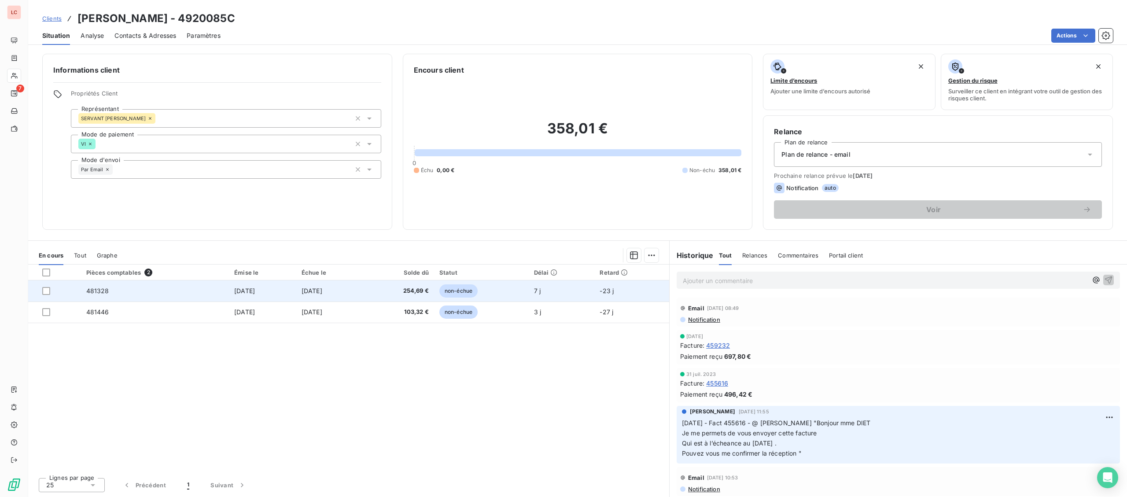
click at [332, 282] on td "[DATE]" at bounding box center [330, 290] width 68 height 21
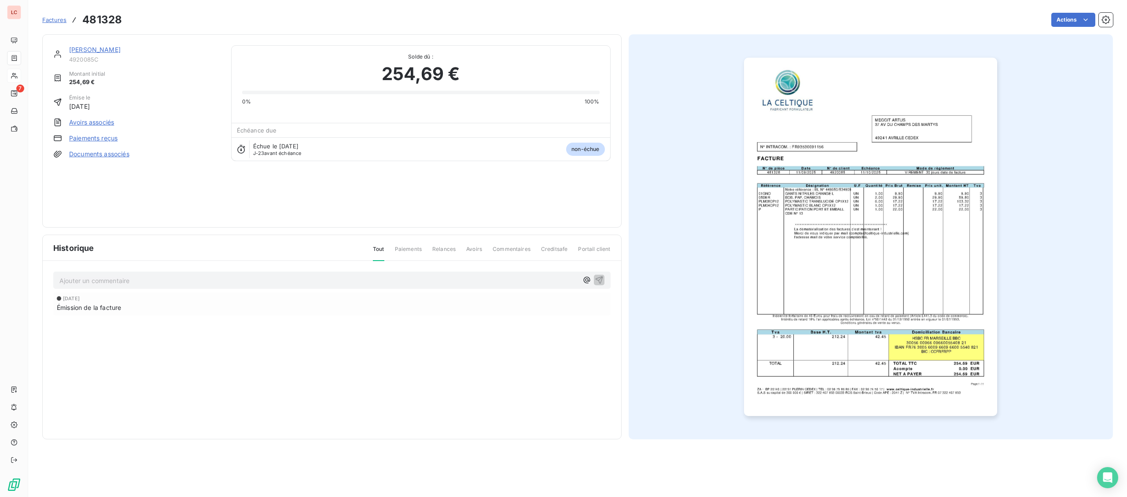
click at [893, 269] on img "button" at bounding box center [870, 237] width 253 height 358
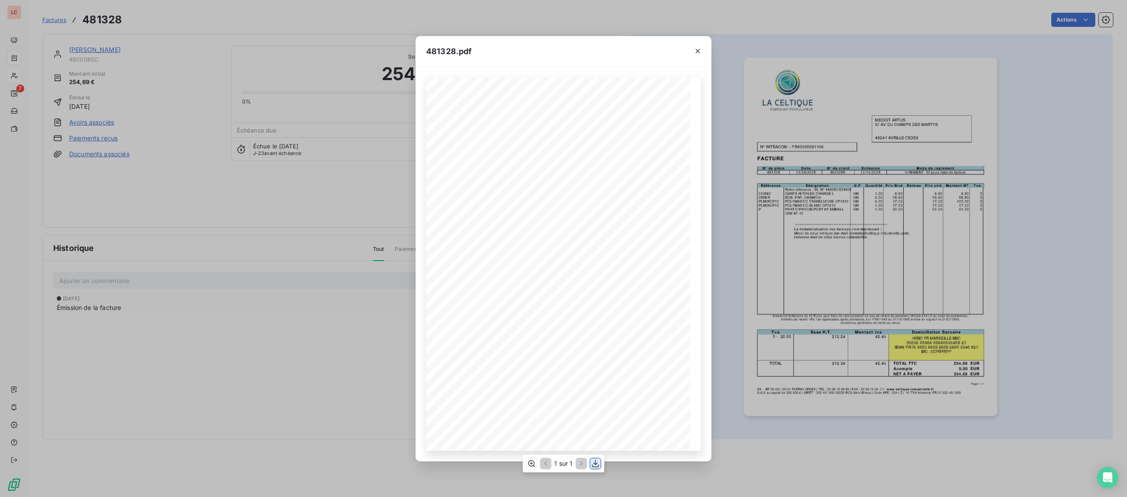
click at [596, 467] on icon "button" at bounding box center [595, 463] width 9 height 9
click at [212, 294] on div "481328.pdf Page 1 / 1 ZA - BP 20140 | [PHONE_NUMBER] CEDEX | TEL : [PHONE_NUMBE…" at bounding box center [563, 248] width 1127 height 497
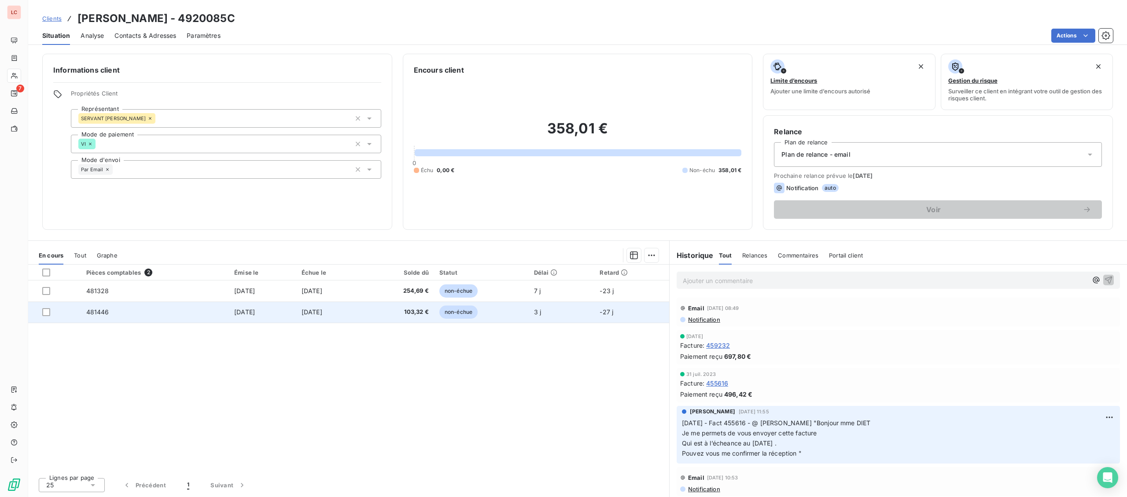
click at [186, 317] on td "481446" at bounding box center [155, 312] width 148 height 21
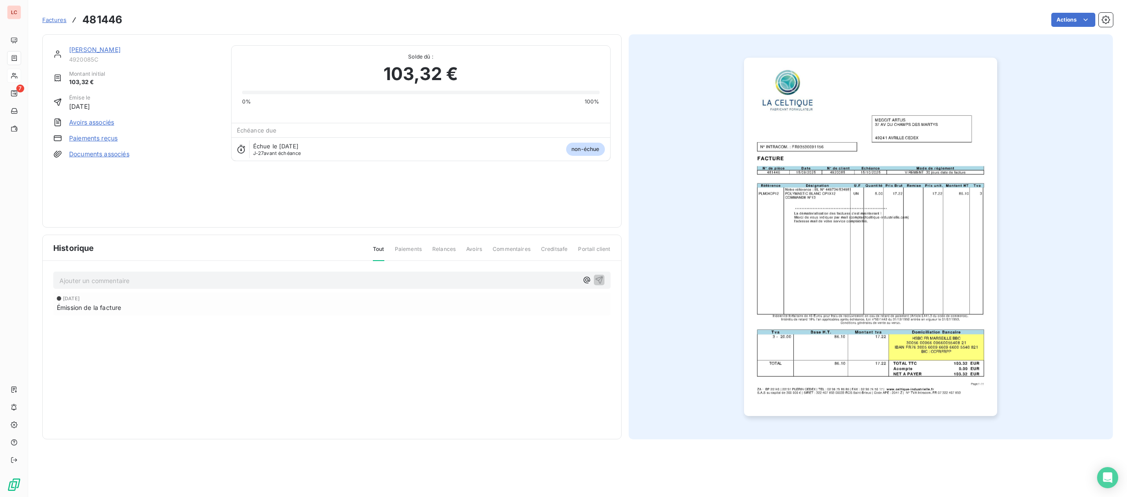
click at [877, 240] on img "button" at bounding box center [870, 237] width 253 height 358
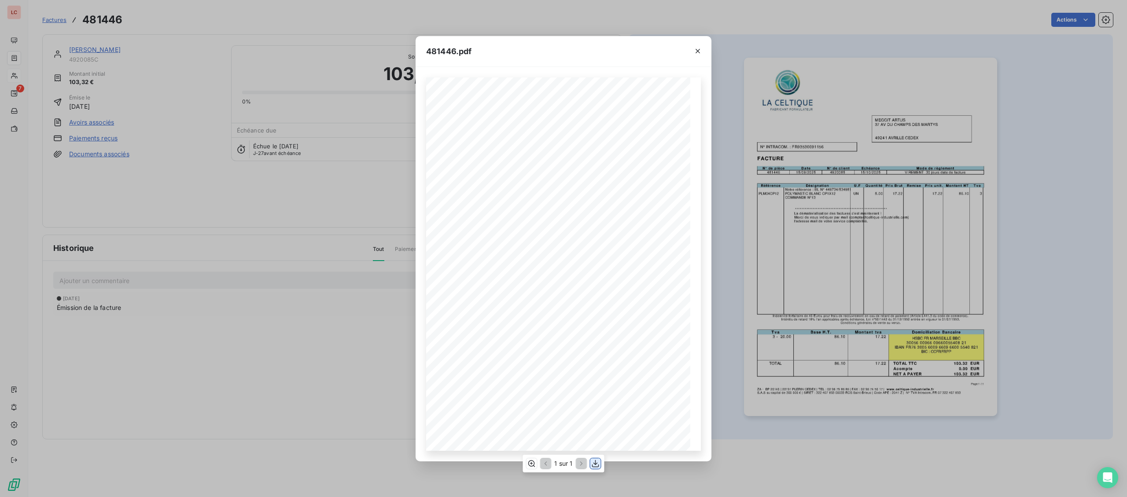
click at [595, 467] on icon "button" at bounding box center [595, 463] width 9 height 9
